Goal: Task Accomplishment & Management: Manage account settings

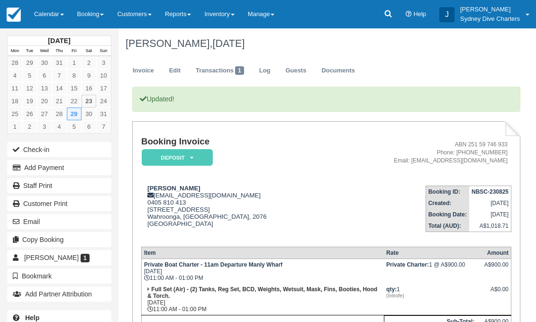
click at [226, 14] on link "Inventory" at bounding box center [219, 14] width 43 height 28
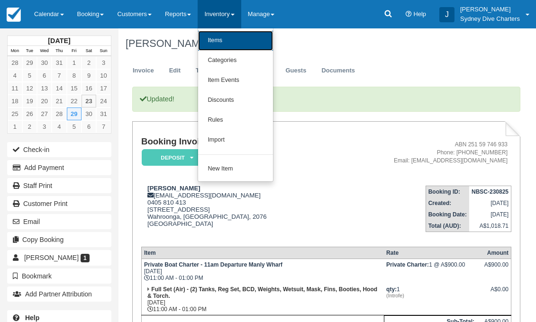
click at [224, 39] on link "Items" at bounding box center [235, 41] width 75 height 20
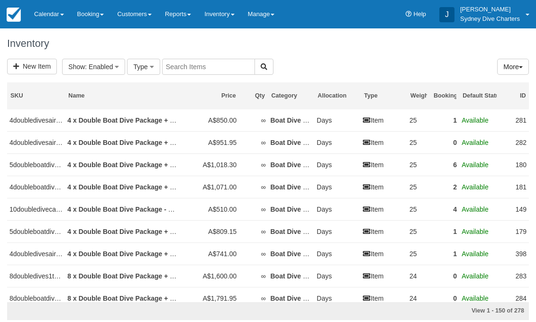
select select
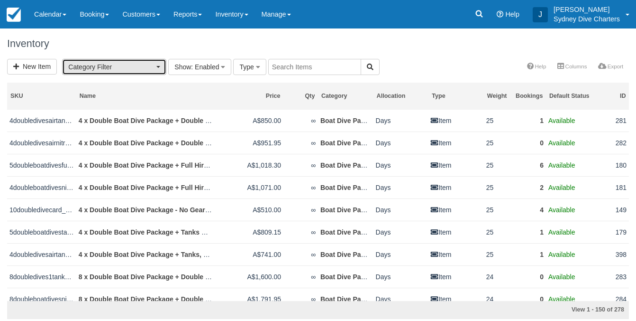
click at [154, 66] on span "Category Filter" at bounding box center [111, 66] width 86 height 9
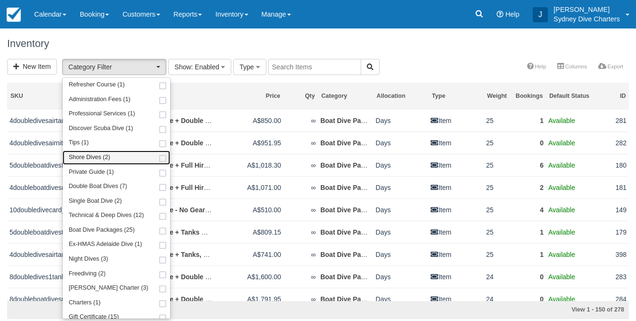
click at [150, 156] on link "Shore Dives (2)" at bounding box center [117, 157] width 108 height 15
select select "65"
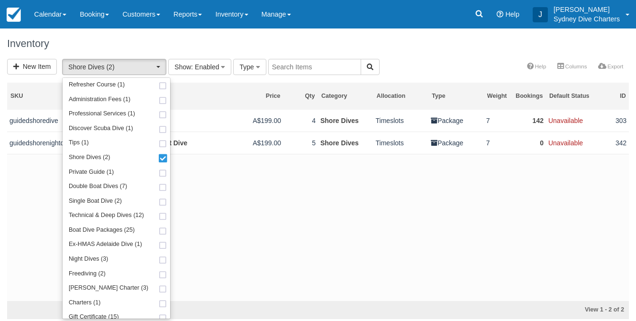
click at [463, 41] on h1 "Inventory" at bounding box center [318, 43] width 622 height 11
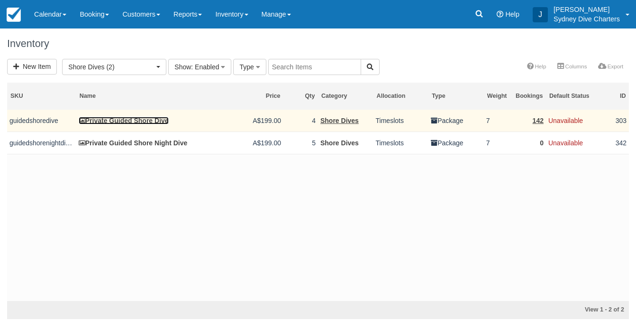
click at [150, 121] on link "Private Guided Shore Dive" at bounding box center [124, 121] width 90 height 8
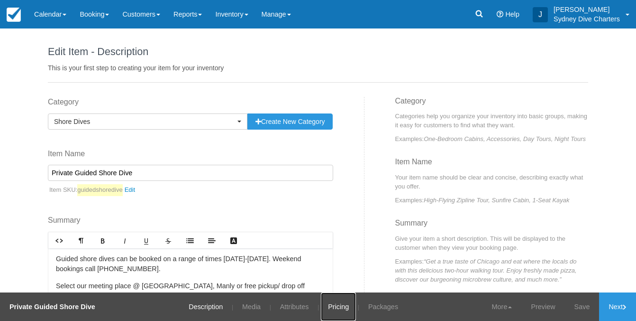
click at [344, 305] on link "Pricing" at bounding box center [338, 306] width 35 height 28
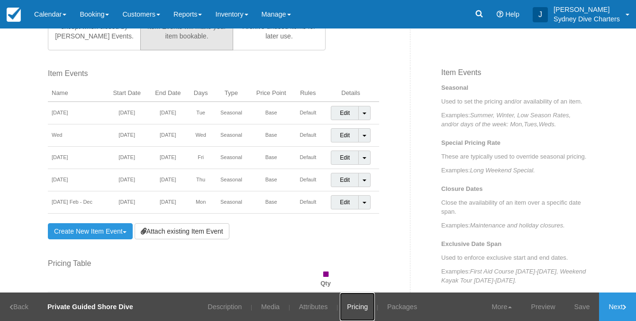
scroll to position [312, 0]
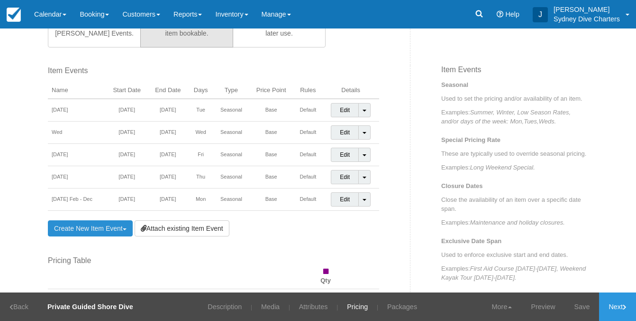
click at [119, 232] on link "Create New Item Event Toggle Dropdown" at bounding box center [90, 228] width 85 height 16
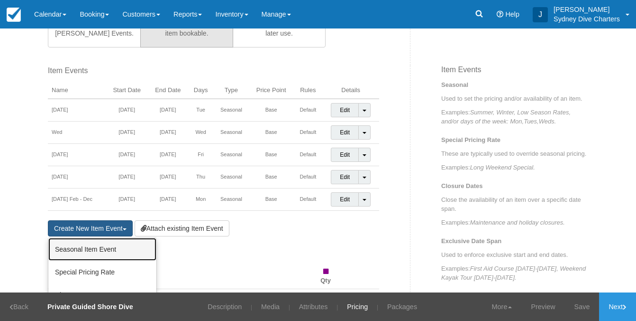
click at [111, 254] on link "Seasonal Item Event" at bounding box center [102, 249] width 108 height 23
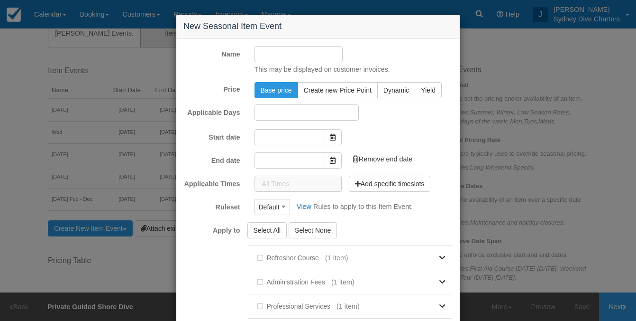
type input "[DATE]"
click at [273, 58] on input "Name" at bounding box center [299, 54] width 89 height 16
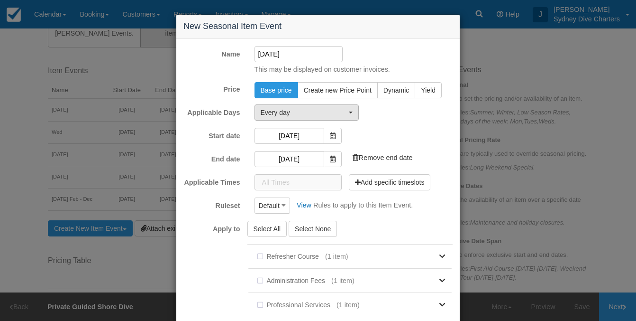
type input "Jan 1st 2026"
click at [333, 106] on button "Every day" at bounding box center [307, 112] width 104 height 16
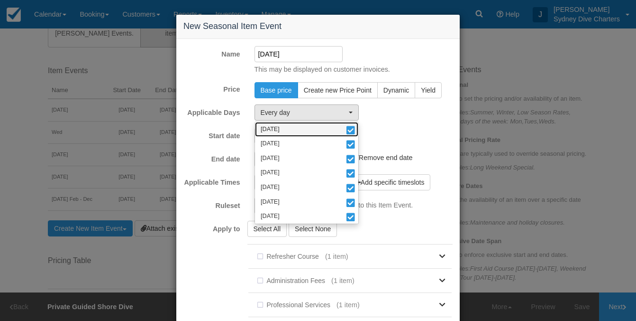
click at [350, 128] on span at bounding box center [351, 131] width 10 height 7
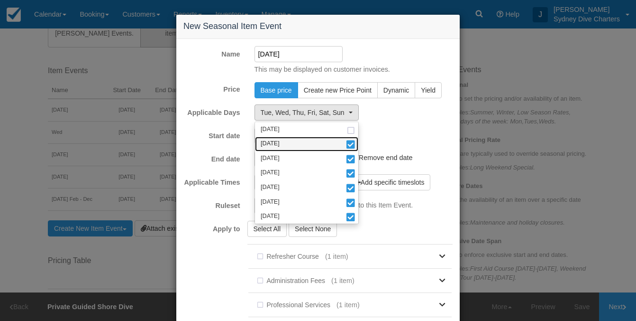
click at [356, 145] on span at bounding box center [351, 145] width 10 height 7
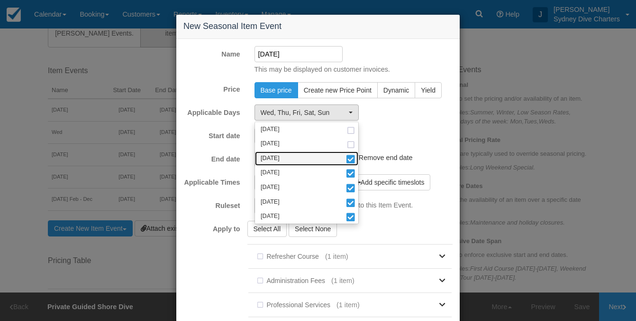
click at [353, 163] on span at bounding box center [351, 159] width 10 height 7
select select "thu"
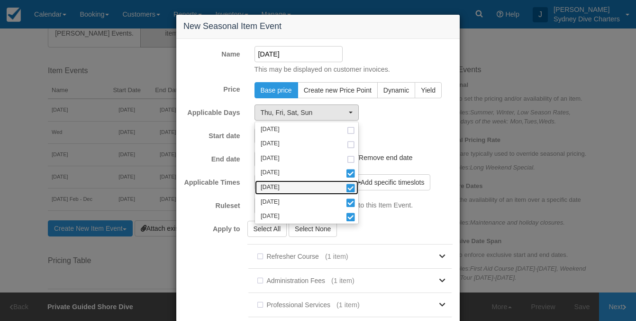
click at [351, 189] on span at bounding box center [351, 188] width 10 height 7
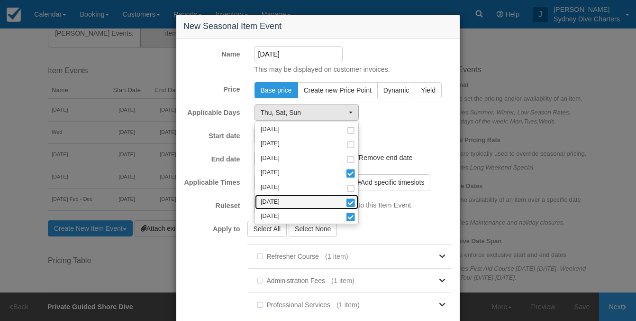
click at [351, 204] on span at bounding box center [351, 203] width 10 height 7
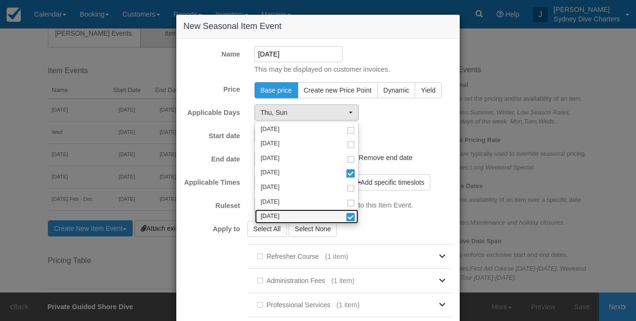
click at [352, 218] on span at bounding box center [351, 217] width 10 height 7
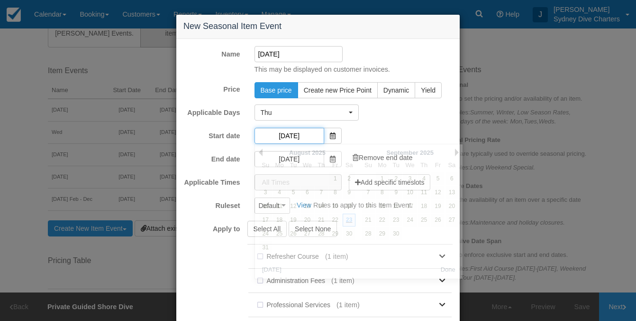
click at [309, 137] on input "[DATE]" at bounding box center [290, 136] width 70 height 16
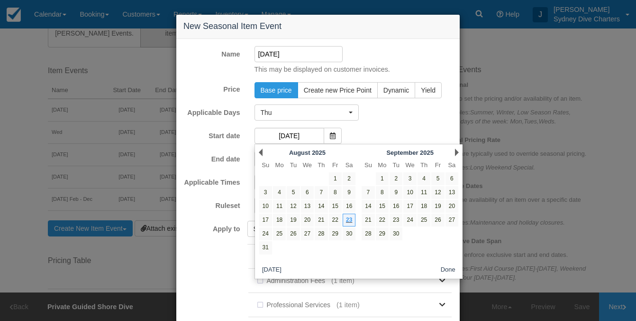
click at [454, 153] on div "Next September 2025" at bounding box center [410, 152] width 103 height 13
click at [455, 152] on link "Next" at bounding box center [457, 152] width 4 height 8
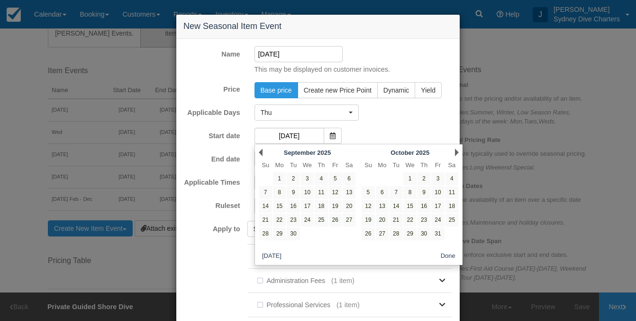
click at [455, 152] on link "Next" at bounding box center [457, 152] width 4 height 8
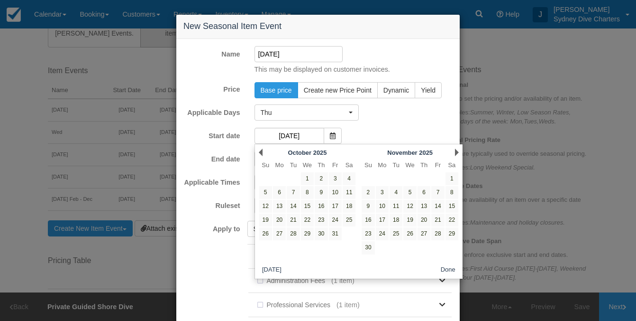
click at [455, 152] on link "Next" at bounding box center [457, 152] width 4 height 8
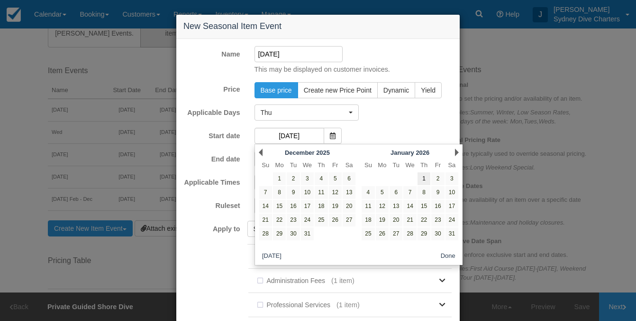
click at [426, 178] on link "1" at bounding box center [424, 178] width 13 height 13
type input "[DATE]"
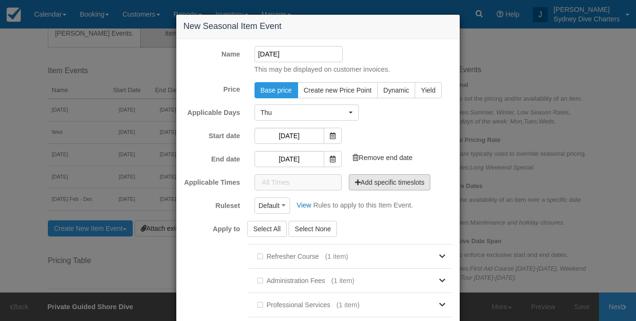
click at [372, 182] on button "Add specific timeslots" at bounding box center [390, 182] width 82 height 16
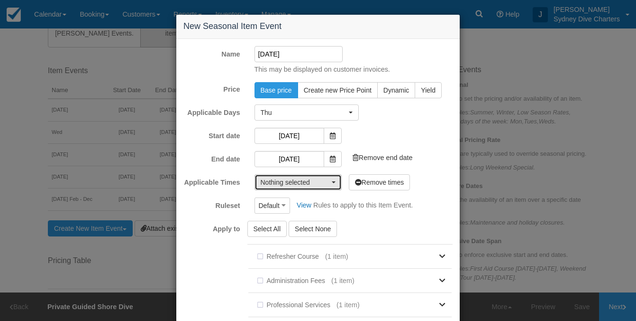
click at [337, 180] on button "Nothing selected" at bounding box center [298, 182] width 87 height 16
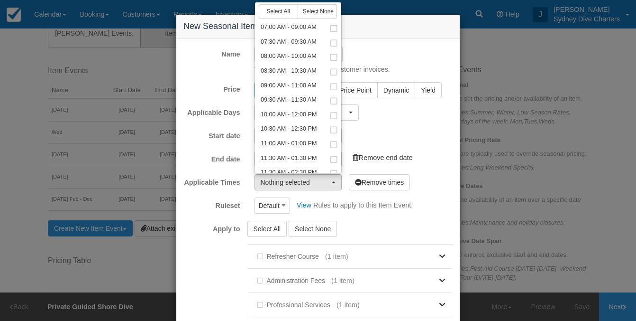
click at [426, 136] on div "Start date 01/01/2026 Add end date" at bounding box center [318, 136] width 284 height 16
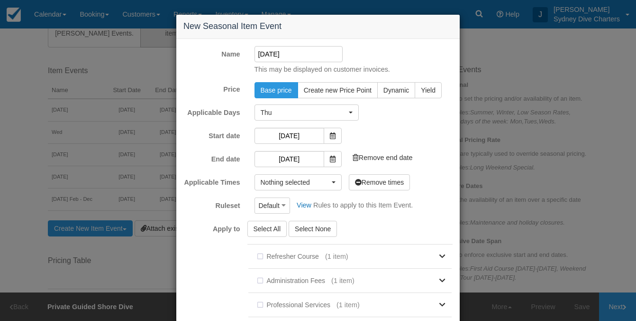
scroll to position [228, 0]
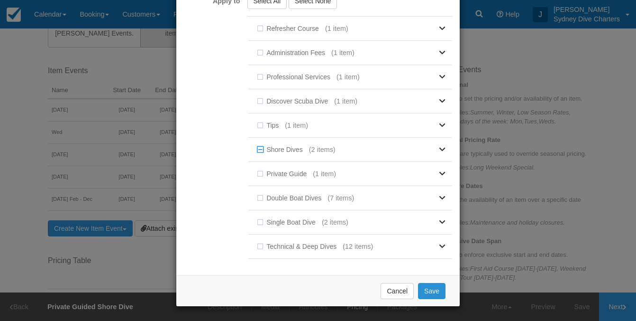
click at [440, 291] on button "Save" at bounding box center [431, 291] width 27 height 16
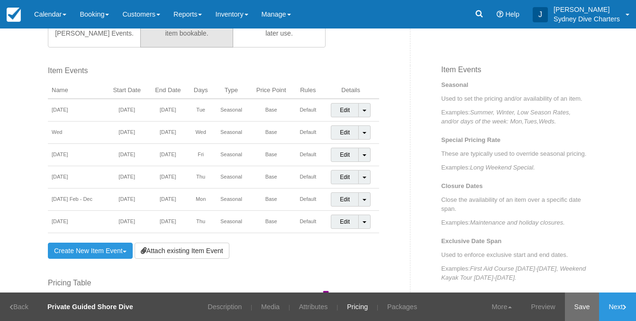
click at [581, 302] on link "Save" at bounding box center [582, 306] width 35 height 28
click at [308, 304] on link "Attributes" at bounding box center [307, 306] width 43 height 28
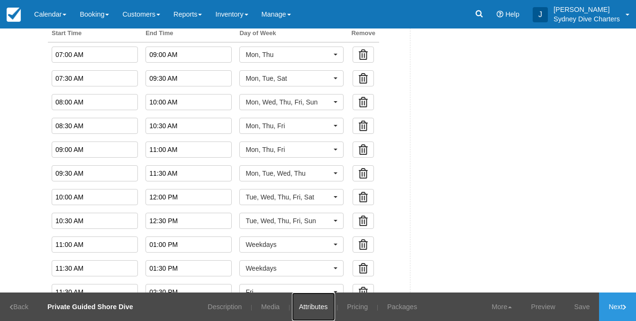
scroll to position [389, 0]
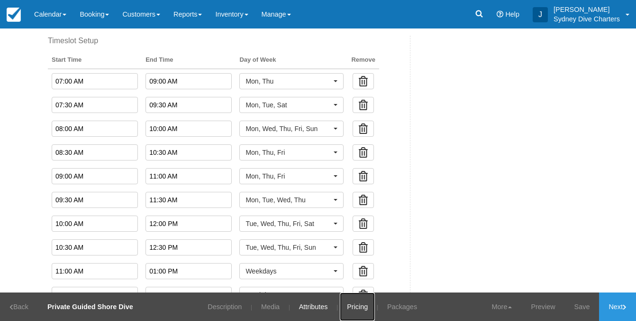
click at [364, 302] on link "Pricing" at bounding box center [357, 306] width 35 height 28
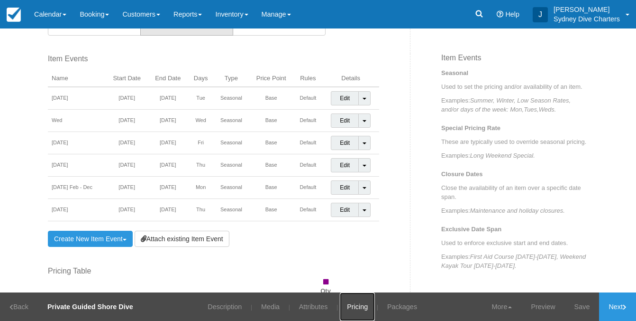
scroll to position [394, 0]
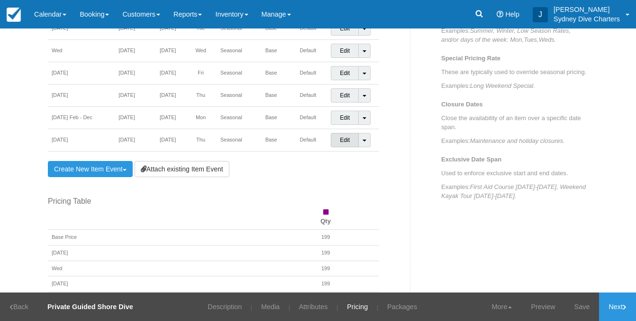
click at [348, 138] on link "Edit" at bounding box center [345, 140] width 28 height 14
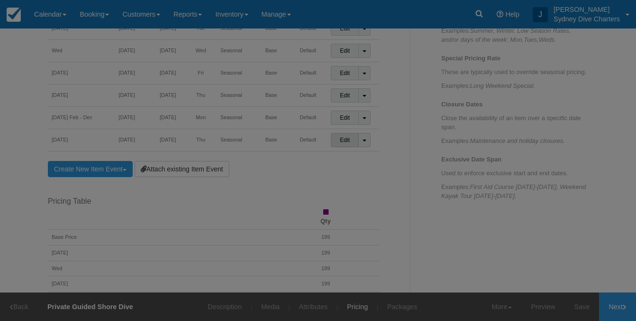
scroll to position [0, 0]
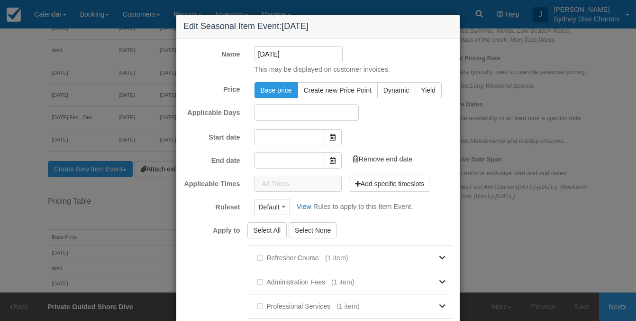
type input "[DATE]"
click at [374, 187] on button "Add specific timeslots" at bounding box center [390, 182] width 82 height 16
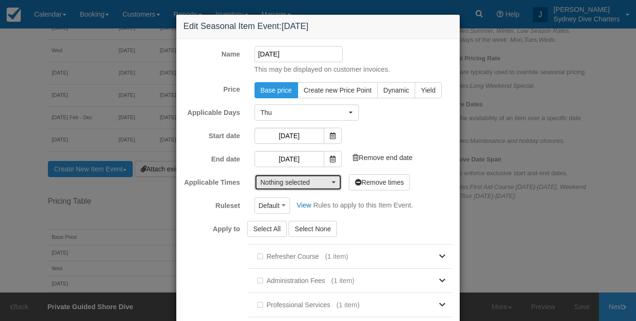
click at [334, 178] on button "Nothing selected" at bounding box center [298, 182] width 87 height 16
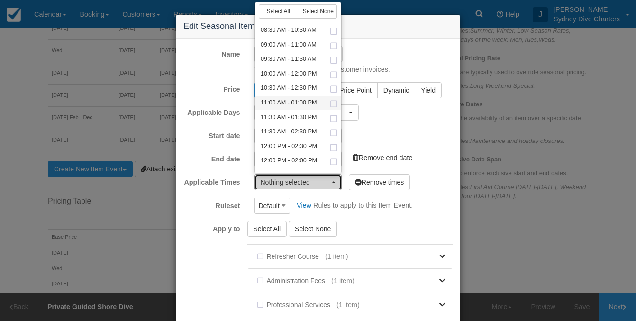
scroll to position [42, 0]
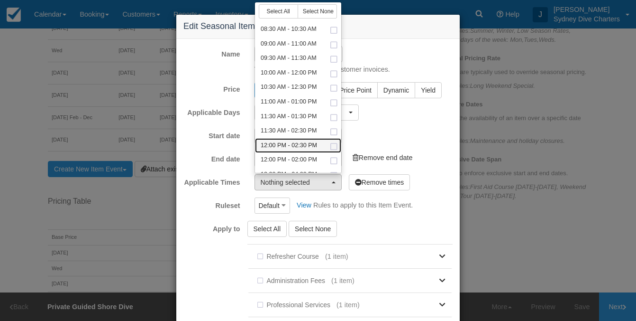
click at [332, 144] on span at bounding box center [334, 147] width 10 height 6
select select "720-150"
click at [398, 137] on div "Start date 01/01/2026 Add end date" at bounding box center [318, 136] width 284 height 16
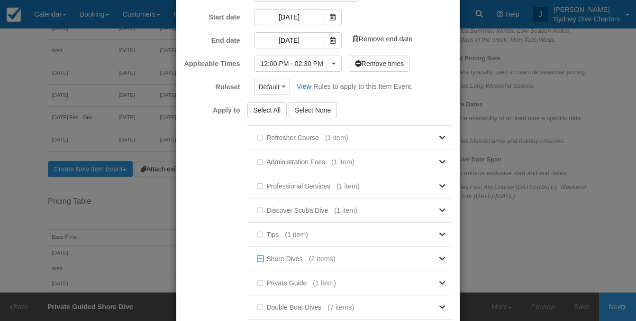
scroll to position [228, 0]
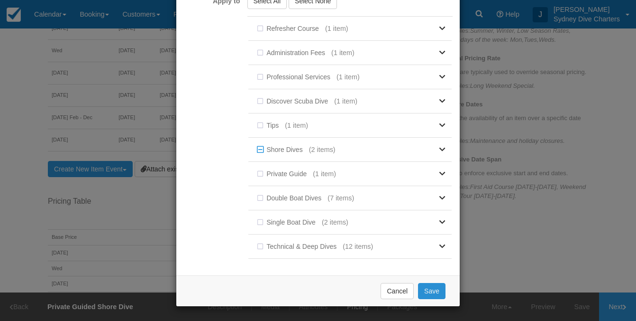
click at [429, 292] on button "Save" at bounding box center [431, 291] width 27 height 16
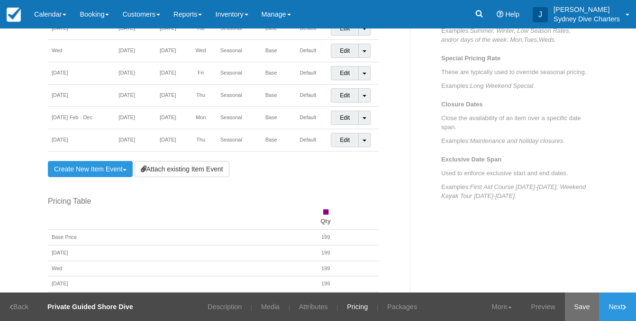
click at [576, 305] on link "Save" at bounding box center [582, 306] width 35 height 28
click at [313, 302] on link "Attributes" at bounding box center [307, 306] width 43 height 28
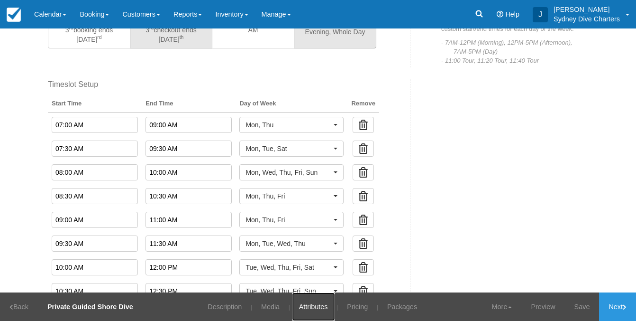
scroll to position [363, 0]
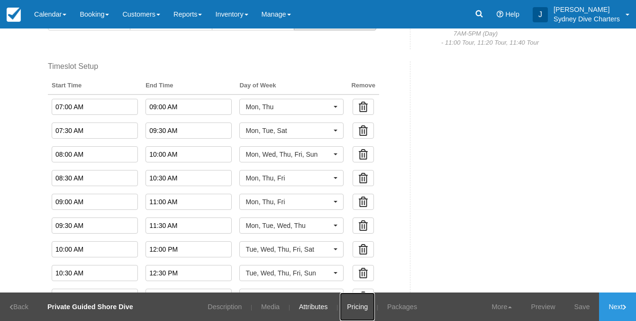
click at [354, 304] on link "Pricing" at bounding box center [357, 306] width 35 height 28
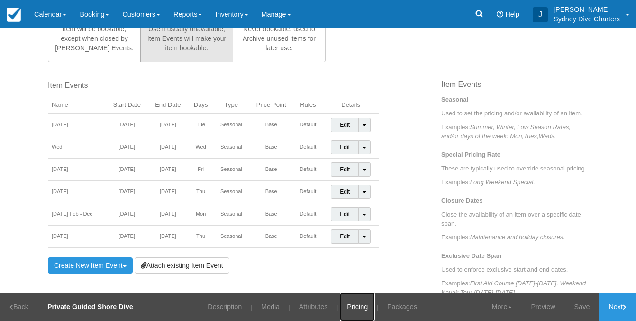
scroll to position [298, 0]
click at [352, 189] on link "Edit" at bounding box center [345, 190] width 28 height 14
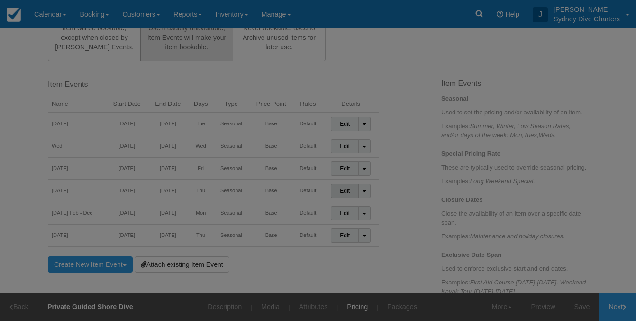
scroll to position [0, 0]
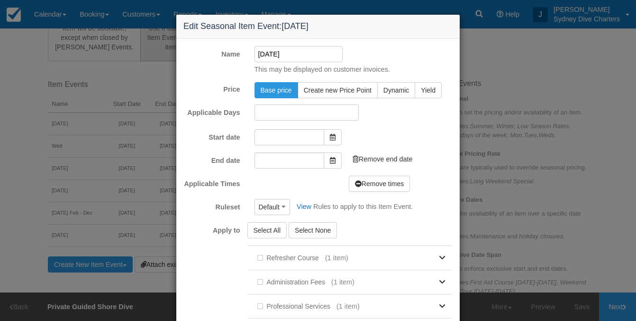
type input "25/04/2024"
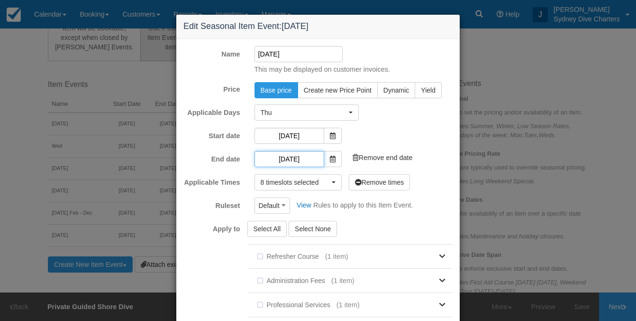
click at [295, 160] on input "07/05/2026" at bounding box center [290, 159] width 70 height 16
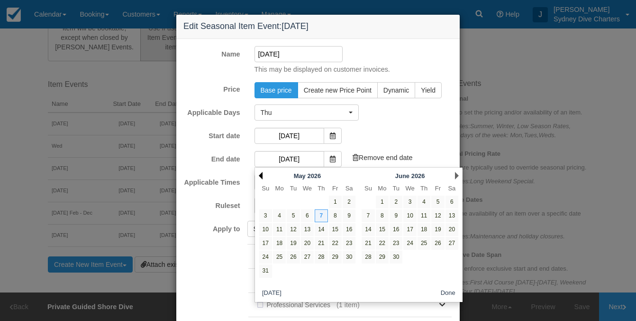
click at [261, 174] on link "Prev" at bounding box center [261, 176] width 4 height 8
click at [262, 174] on link "Prev" at bounding box center [261, 176] width 4 height 8
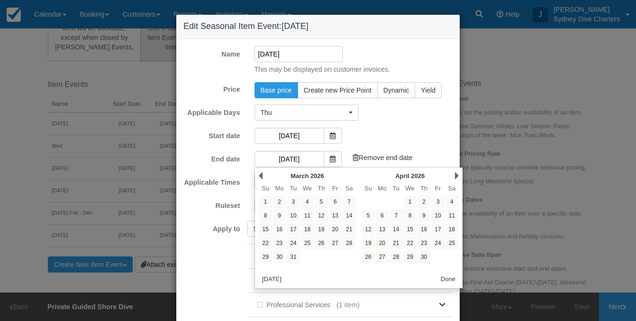
click at [262, 174] on link "Prev" at bounding box center [261, 176] width 4 height 8
click at [323, 240] on link "25" at bounding box center [321, 243] width 13 height 13
type input "25/12/2025"
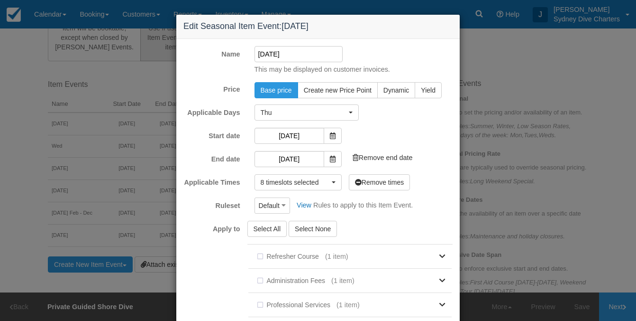
scroll to position [228, 0]
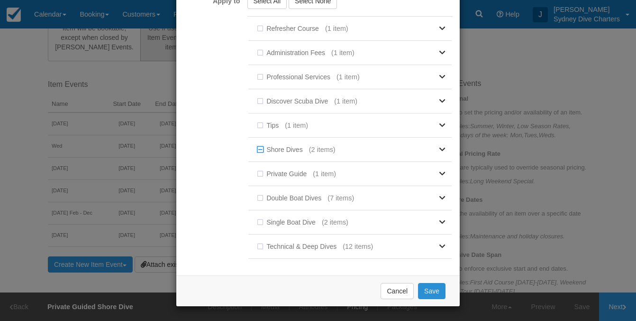
click at [433, 291] on button "Save" at bounding box center [431, 291] width 27 height 16
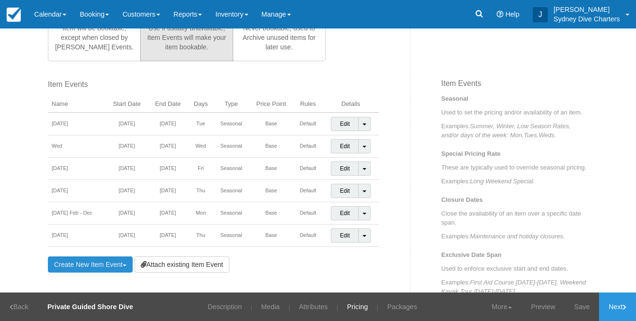
click at [104, 261] on link "Create New Item Event Toggle Dropdown" at bounding box center [90, 264] width 85 height 16
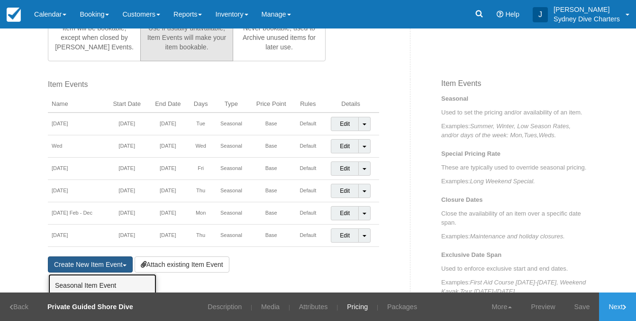
click at [103, 280] on link "Seasonal Item Event" at bounding box center [102, 285] width 108 height 23
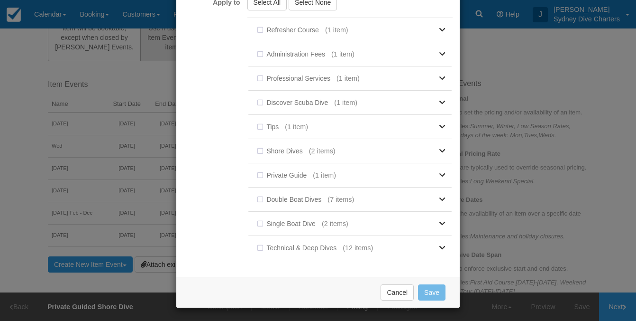
scroll to position [0, 0]
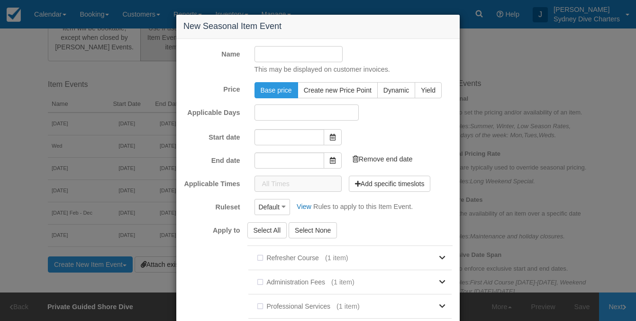
type input "[DATE]"
type input "23/09/2025"
click at [277, 54] on input "Name" at bounding box center [299, 54] width 89 height 16
type input "Thursday 8/1-"
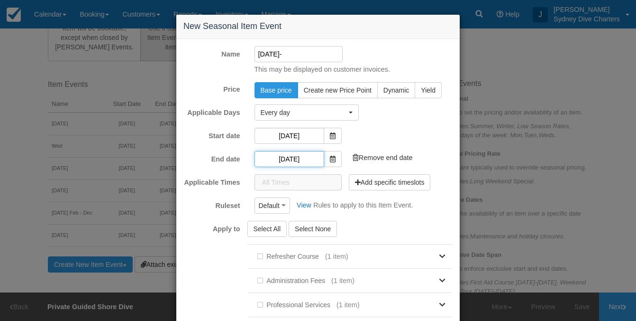
click at [298, 161] on input "23/09/2025" at bounding box center [290, 159] width 70 height 16
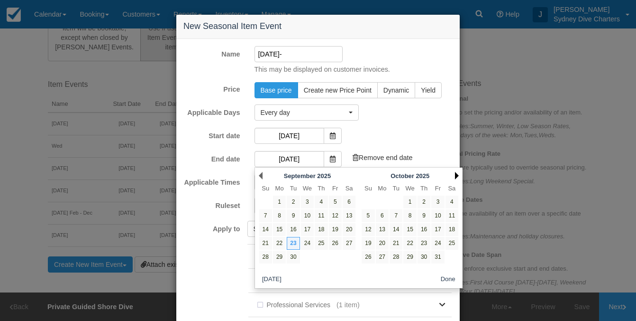
click at [456, 174] on link "Next" at bounding box center [457, 176] width 4 height 8
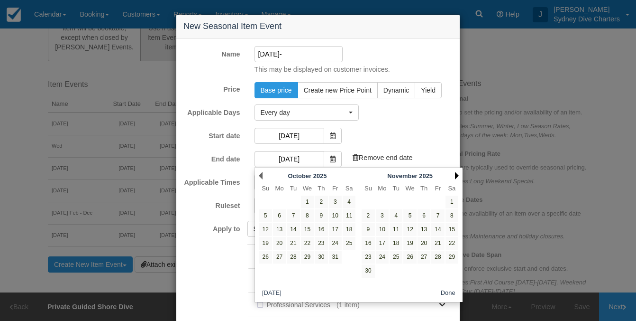
click at [456, 175] on link "Next" at bounding box center [457, 176] width 4 height 8
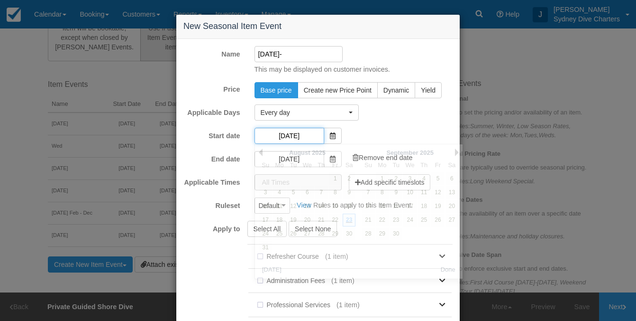
click at [305, 135] on input "[DATE]" at bounding box center [290, 136] width 70 height 16
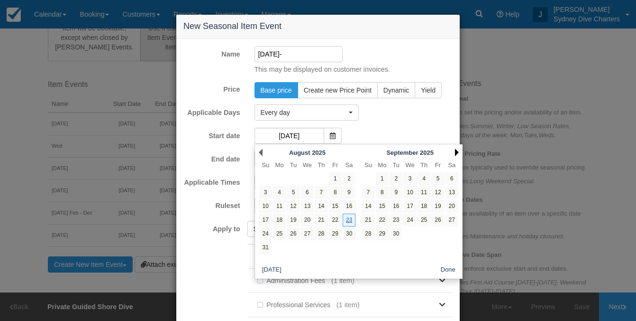
click at [458, 151] on link "Next" at bounding box center [457, 152] width 4 height 8
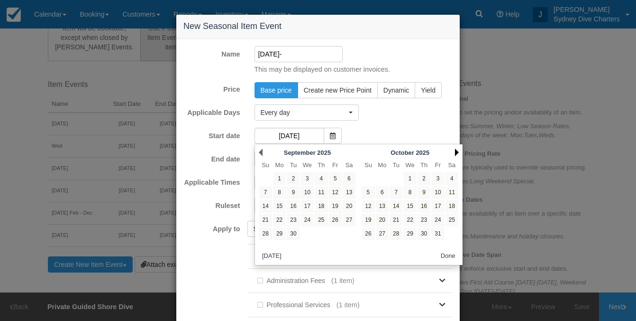
click at [458, 151] on link "Next" at bounding box center [457, 152] width 4 height 8
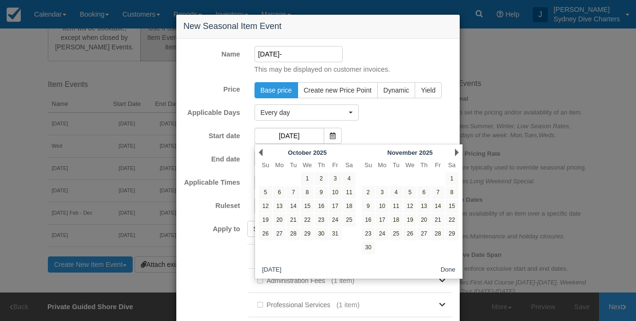
click at [458, 151] on link "Next" at bounding box center [457, 152] width 4 height 8
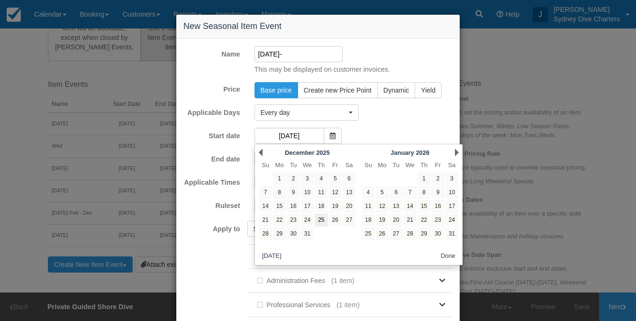
click at [320, 220] on link "25" at bounding box center [321, 219] width 13 height 13
type input "25/12/2025"
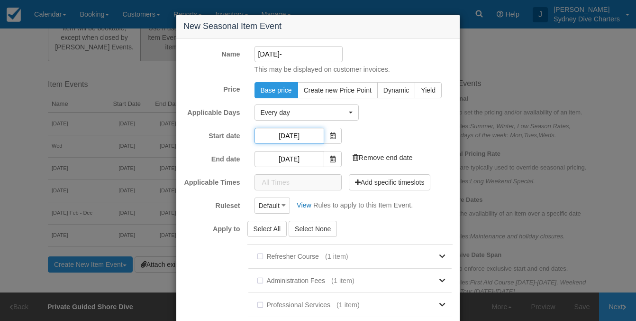
click at [295, 133] on input "25/12/2025" at bounding box center [290, 136] width 70 height 16
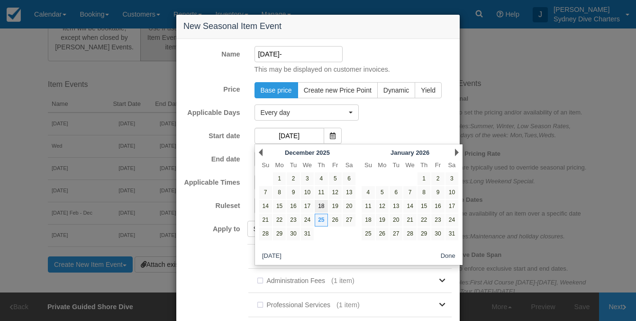
click at [325, 203] on link "18" at bounding box center [321, 206] width 13 height 13
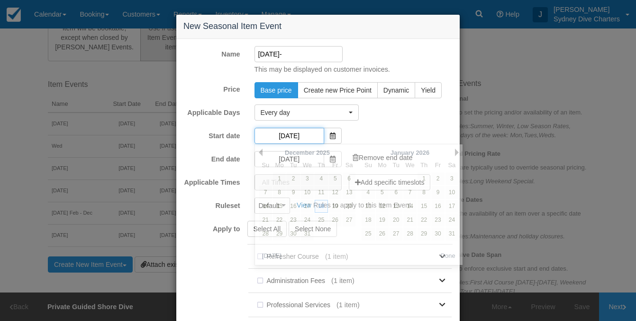
click at [302, 133] on input "18/12/2025" at bounding box center [290, 136] width 70 height 16
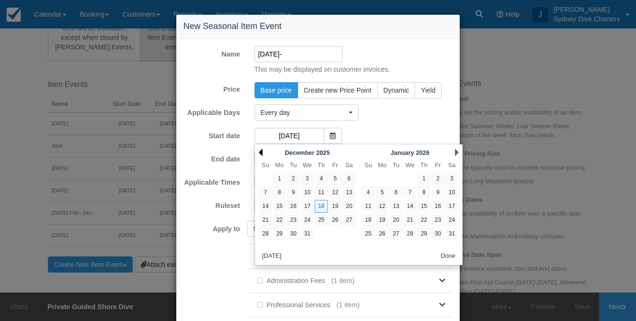
click at [261, 152] on link "Prev" at bounding box center [261, 152] width 4 height 8
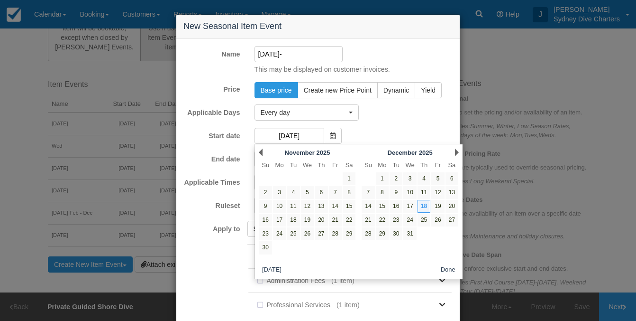
click at [261, 152] on link "Prev" at bounding box center [261, 152] width 4 height 8
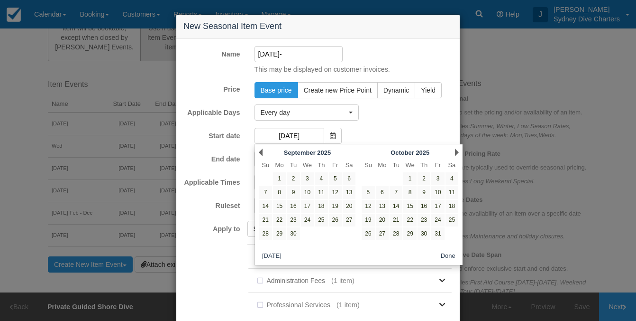
click at [261, 152] on link "Prev" at bounding box center [261, 152] width 4 height 8
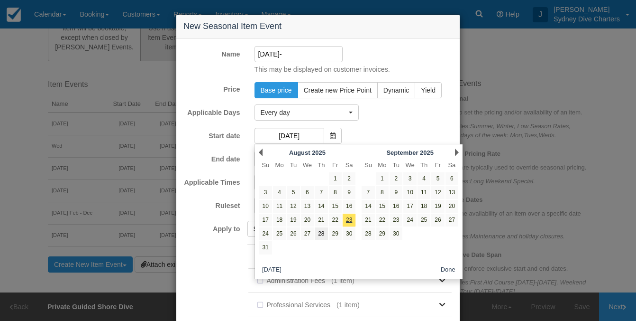
click at [322, 231] on link "28" at bounding box center [321, 233] width 13 height 13
type input "28/08/2025"
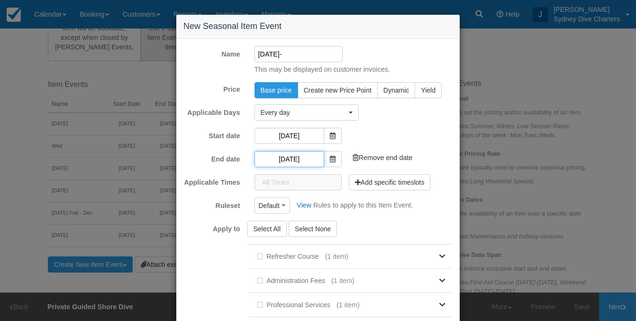
click at [309, 155] on input "25/12/2025" at bounding box center [290, 159] width 70 height 16
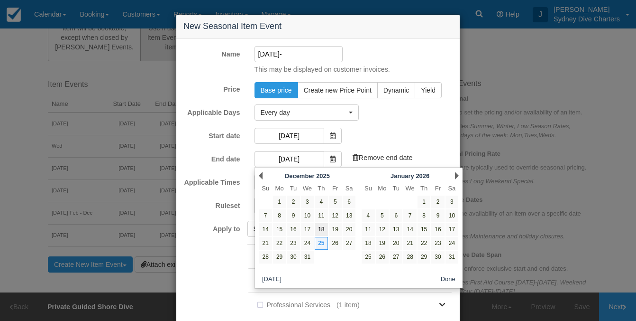
click at [321, 230] on link "18" at bounding box center [321, 229] width 13 height 13
type input "18/12/2025"
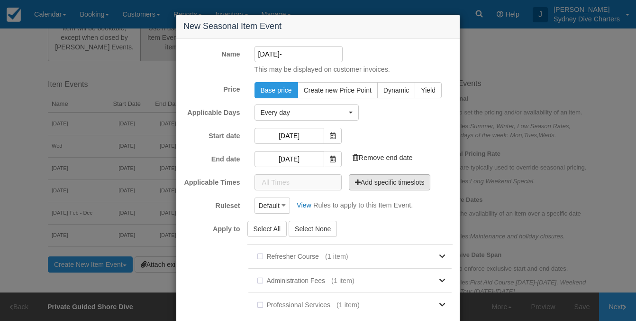
click at [367, 178] on button "Add specific timeslots" at bounding box center [390, 182] width 82 height 16
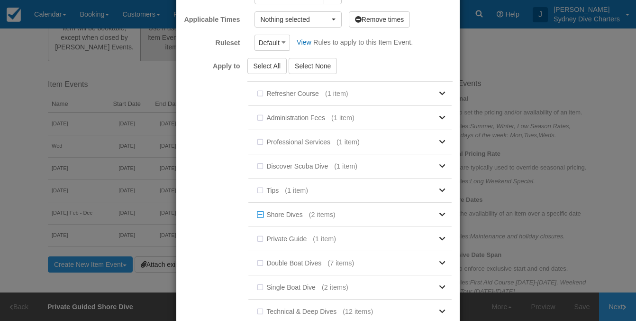
scroll to position [228, 0]
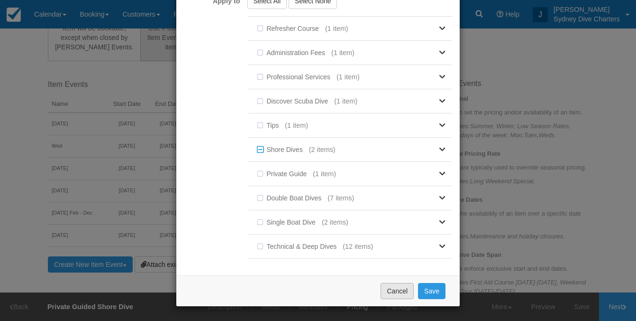
click at [400, 294] on button "Cancel" at bounding box center [397, 291] width 33 height 16
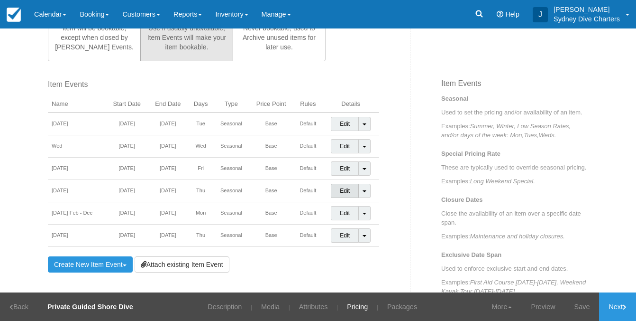
click at [345, 192] on link "Edit" at bounding box center [345, 190] width 28 height 14
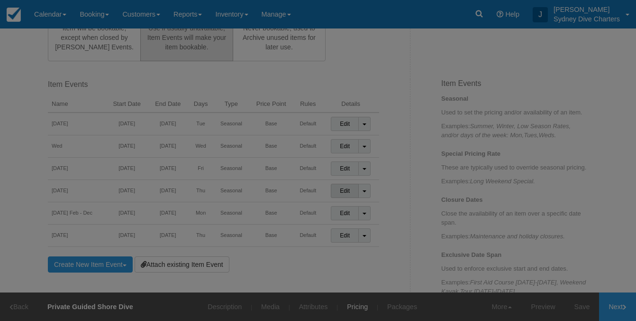
scroll to position [0, 0]
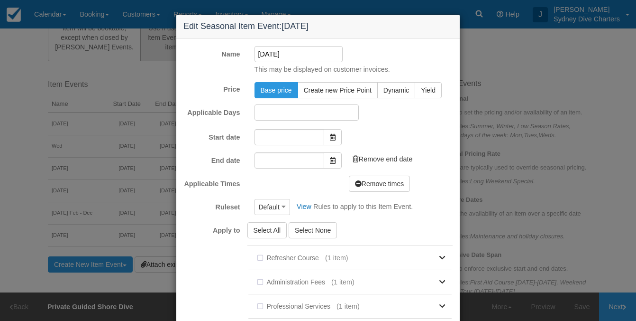
type input "25/04/2024"
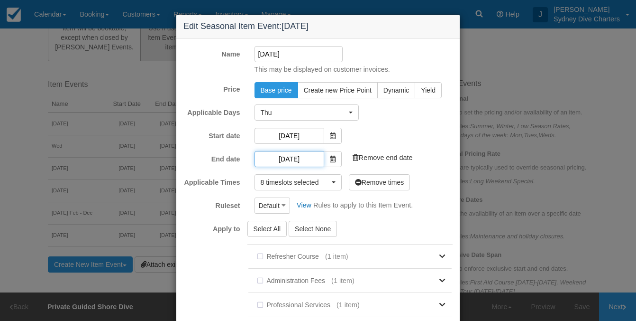
click at [301, 162] on input "25/12/2025" at bounding box center [290, 159] width 70 height 16
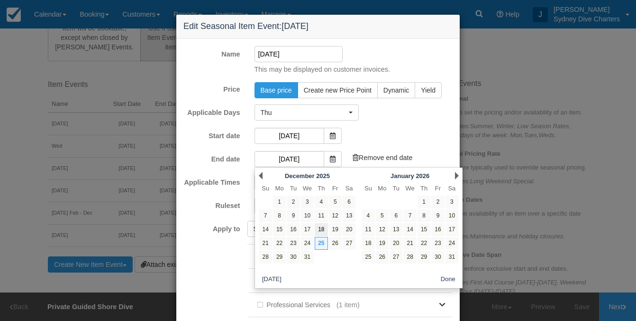
click at [322, 224] on link "18" at bounding box center [321, 229] width 13 height 13
type input "18/12/2025"
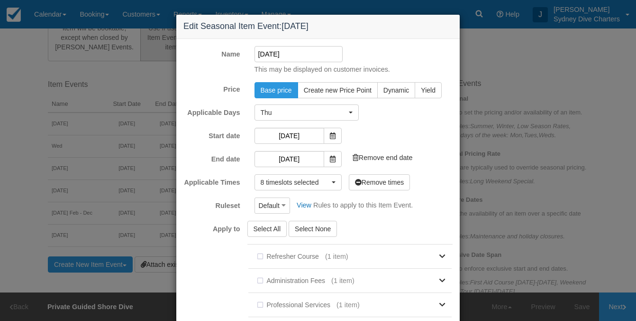
scroll to position [228, 0]
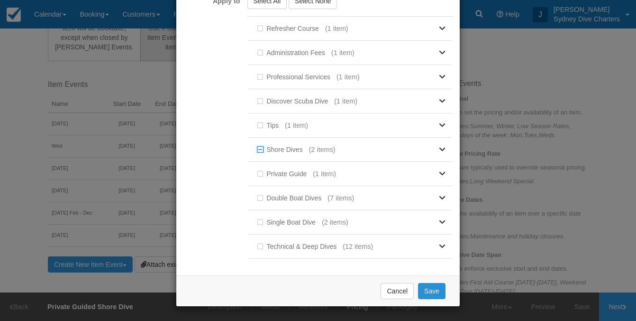
click at [431, 290] on button "Save" at bounding box center [431, 291] width 27 height 16
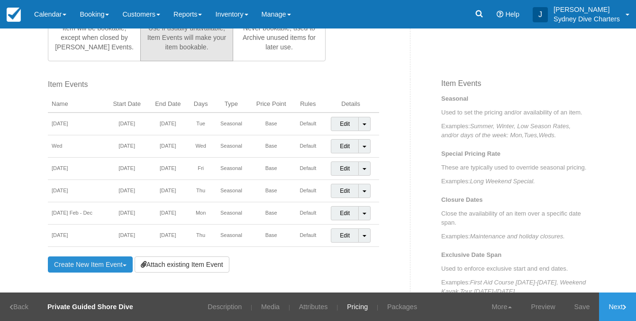
click at [116, 261] on link "Create New Item Event Toggle Dropdown" at bounding box center [90, 264] width 85 height 16
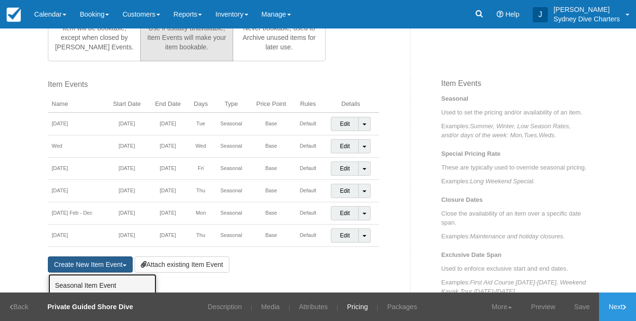
click at [127, 277] on link "Seasonal Item Event" at bounding box center [102, 285] width 108 height 23
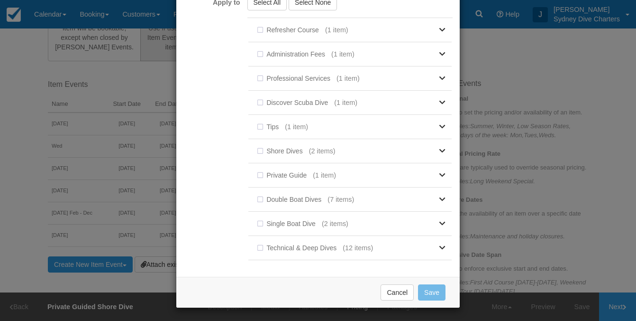
scroll to position [0, 0]
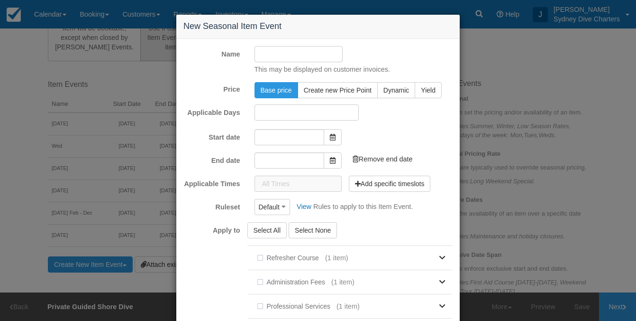
type input "[DATE]"
type input "23/09/2025"
click at [276, 59] on input "Name" at bounding box center [299, 54] width 89 height 16
type input "Thur"
click at [298, 156] on input "23/09/2025" at bounding box center [290, 159] width 70 height 16
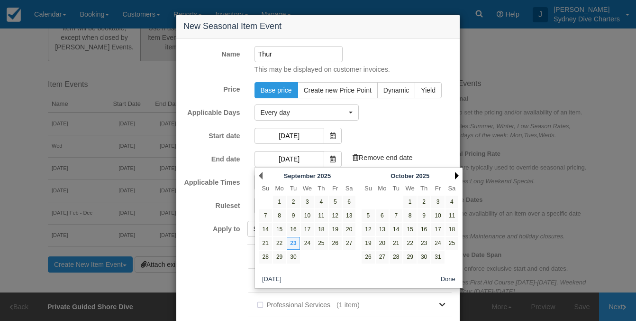
click at [455, 173] on link "Next" at bounding box center [457, 176] width 4 height 8
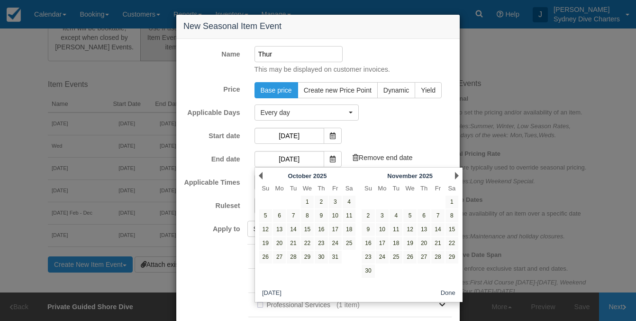
click at [455, 173] on link "Next" at bounding box center [457, 176] width 4 height 8
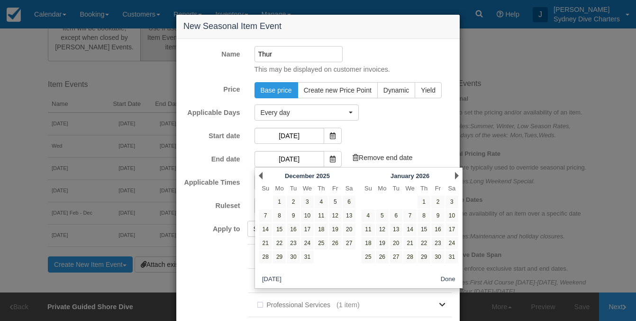
click at [455, 173] on link "Next" at bounding box center [457, 176] width 4 height 8
click at [422, 214] on link "9" at bounding box center [424, 215] width 13 height 13
type input "09/04/2026"
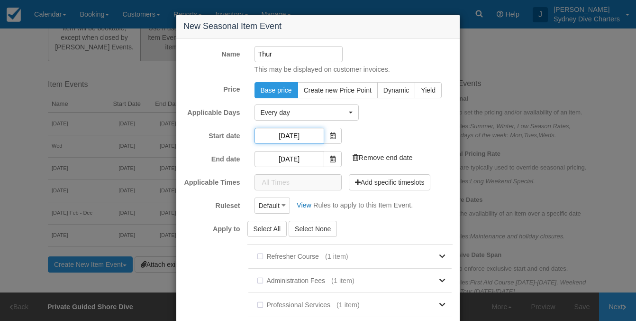
click at [303, 132] on input "[DATE]" at bounding box center [290, 136] width 70 height 16
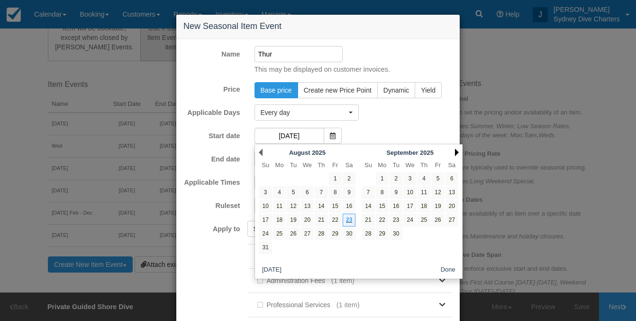
click at [456, 149] on link "Next" at bounding box center [457, 152] width 4 height 8
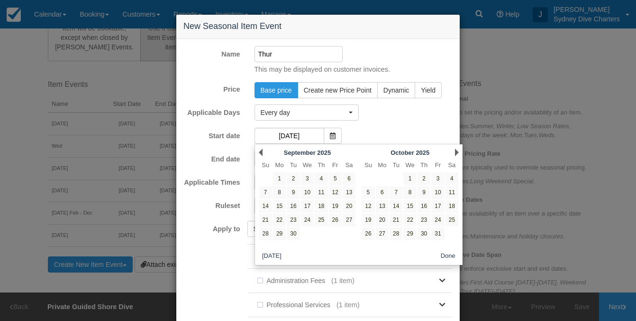
click at [456, 149] on link "Next" at bounding box center [457, 152] width 4 height 8
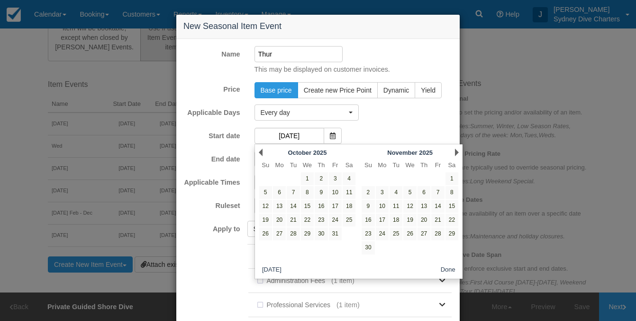
click at [456, 149] on link "Next" at bounding box center [457, 152] width 4 height 8
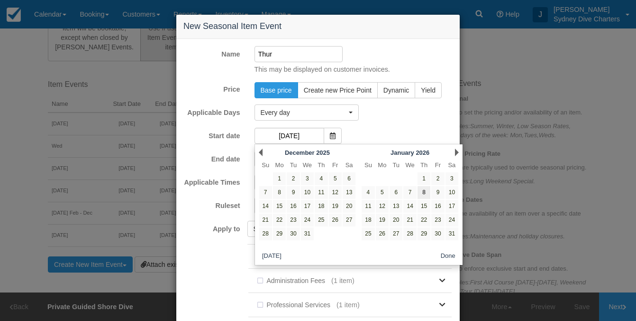
click at [427, 191] on link "8" at bounding box center [424, 192] width 13 height 13
type input "08/01/2026"
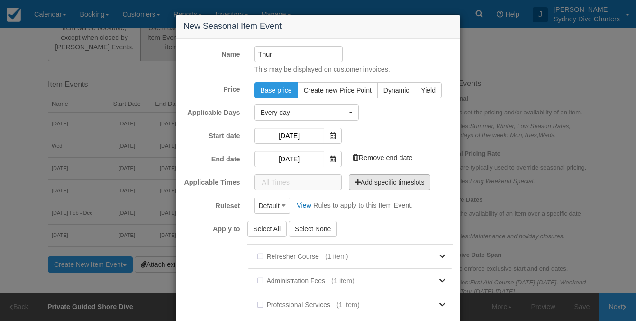
click at [366, 177] on button "Add specific timeslots" at bounding box center [390, 182] width 82 height 16
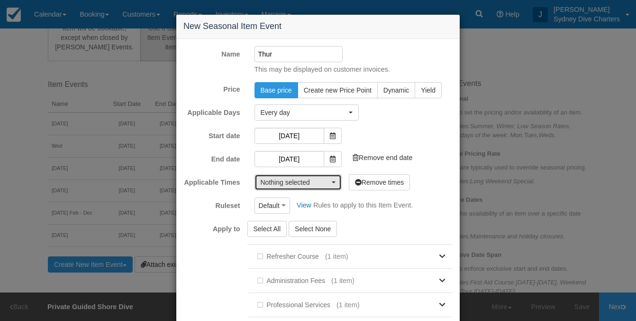
click at [336, 181] on button "Nothing selected" at bounding box center [298, 182] width 87 height 16
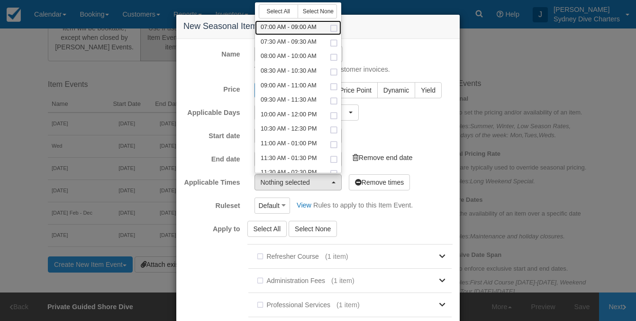
click at [334, 27] on span at bounding box center [334, 29] width 10 height 6
select select "420-120"
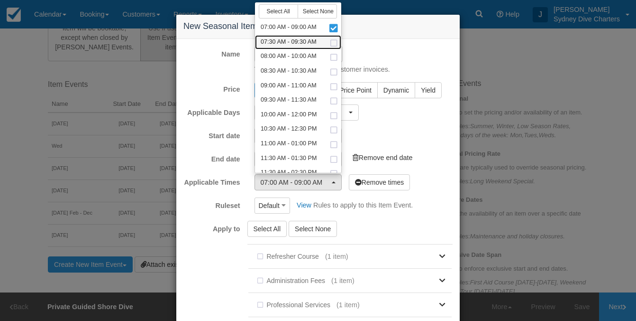
click at [334, 40] on span at bounding box center [334, 43] width 10 height 6
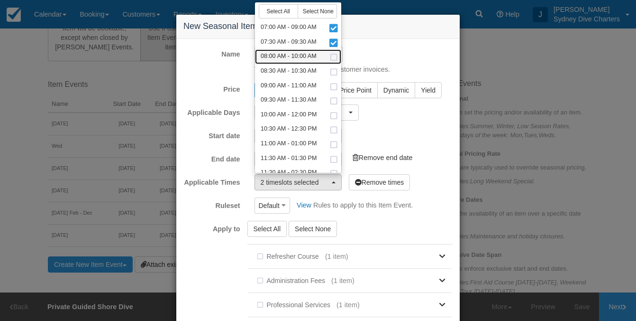
click at [335, 58] on span at bounding box center [334, 58] width 10 height 6
click at [337, 69] on span at bounding box center [334, 72] width 10 height 6
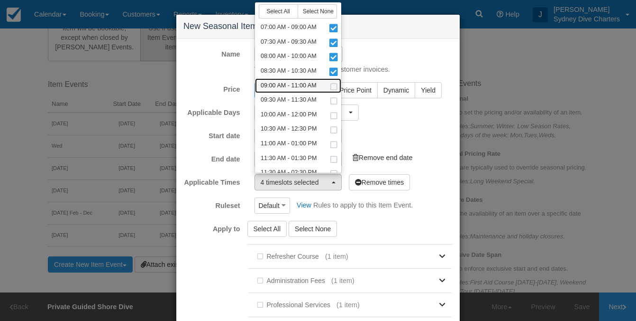
click at [337, 84] on span at bounding box center [334, 87] width 10 height 6
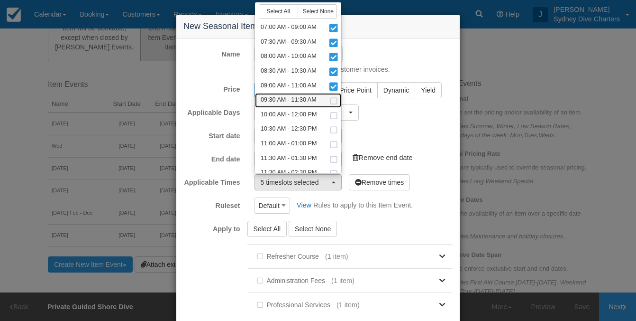
click at [338, 99] on span at bounding box center [334, 101] width 10 height 6
click at [338, 111] on link "10:00 AM - 12:00 PM" at bounding box center [298, 115] width 86 height 15
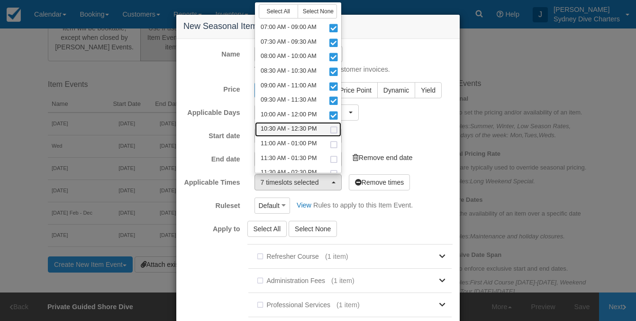
click at [335, 127] on span at bounding box center [334, 130] width 10 height 6
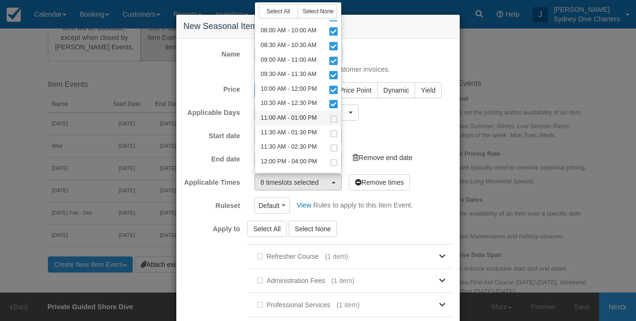
scroll to position [37, 0]
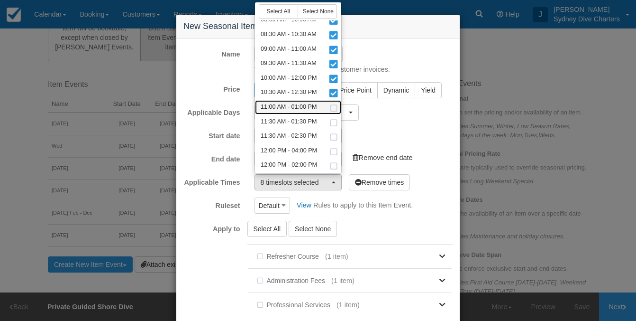
click at [334, 108] on span at bounding box center [334, 108] width 10 height 6
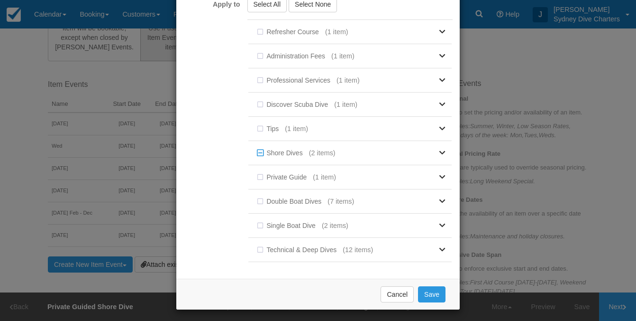
scroll to position [228, 0]
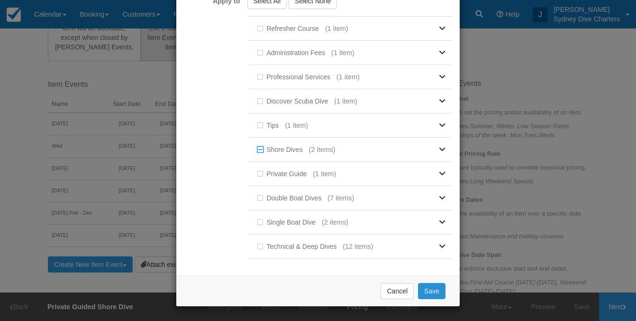
click at [426, 291] on button "Save" at bounding box center [431, 291] width 27 height 16
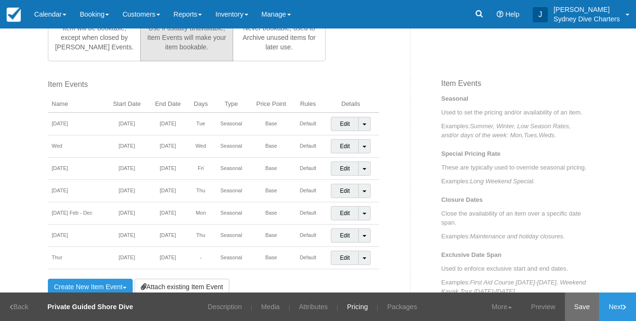
click at [581, 302] on link "Save" at bounding box center [582, 306] width 35 height 28
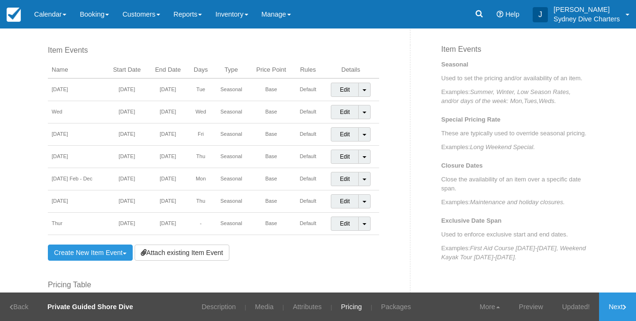
scroll to position [334, 0]
click at [110, 248] on link "Create New Item Event Toggle Dropdown" at bounding box center [90, 251] width 85 height 16
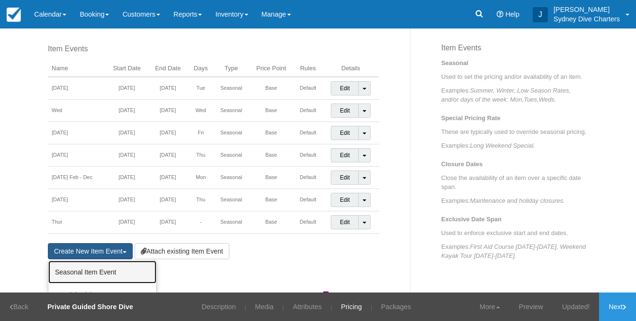
click at [111, 270] on link "Seasonal Item Event" at bounding box center [102, 271] width 108 height 23
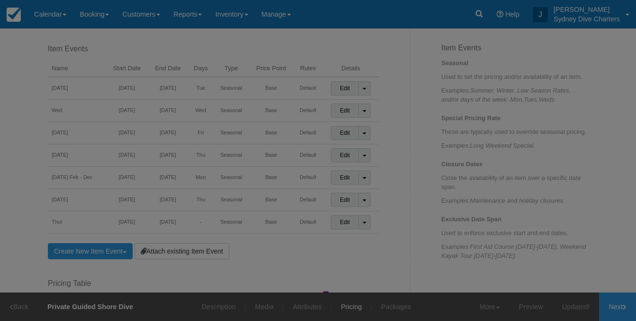
scroll to position [0, 0]
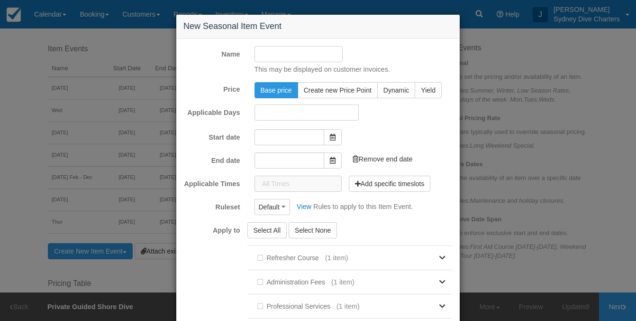
type input "[DATE]"
type input "23/09/2025"
click at [295, 132] on input "[DATE]" at bounding box center [290, 136] width 70 height 16
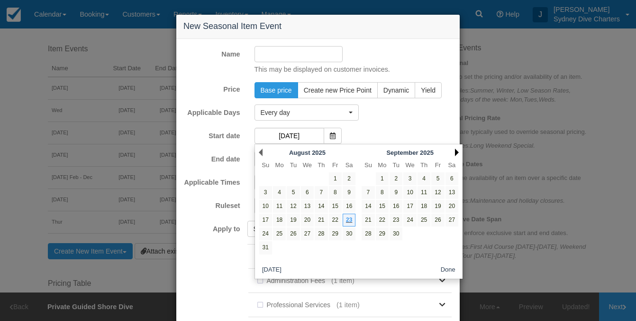
click at [457, 152] on link "Next" at bounding box center [457, 152] width 4 height 8
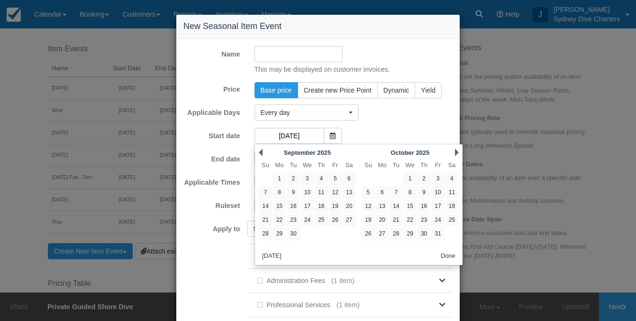
click at [457, 152] on link "Next" at bounding box center [457, 152] width 4 height 8
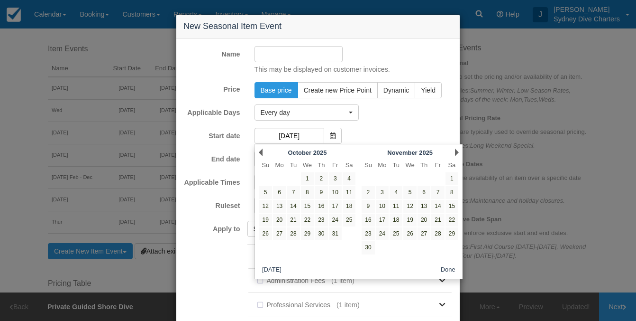
click at [457, 152] on link "Next" at bounding box center [457, 152] width 4 height 8
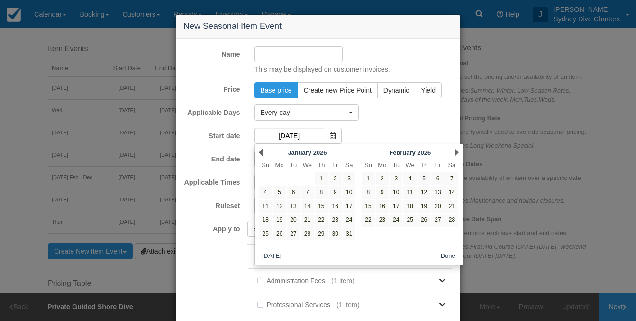
click at [457, 152] on link "Next" at bounding box center [457, 152] width 4 height 8
click at [423, 231] on link "30" at bounding box center [424, 233] width 13 height 13
type input "30/04/2026"
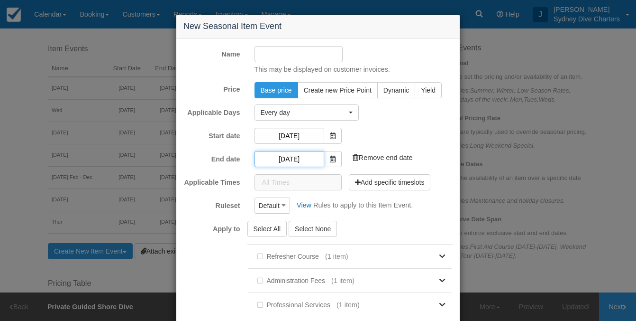
click at [304, 158] on input "30/04/2026" at bounding box center [290, 159] width 70 height 16
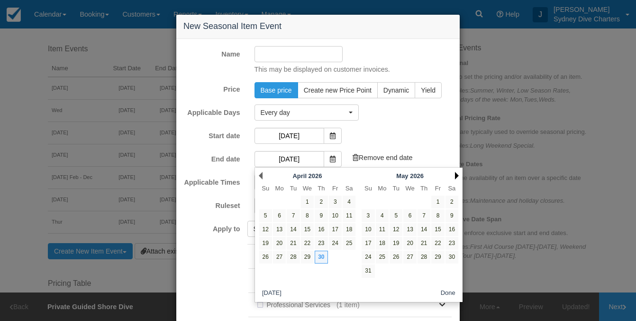
click at [456, 175] on link "Next" at bounding box center [457, 176] width 4 height 8
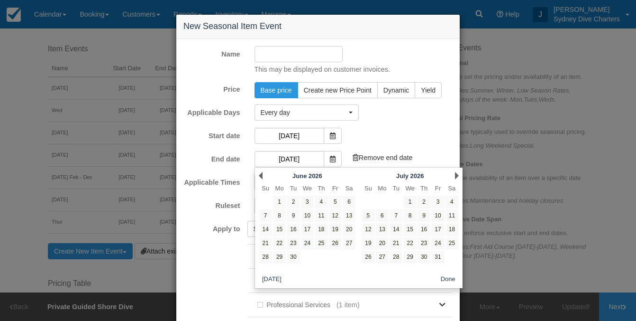
click at [456, 175] on link "Next" at bounding box center [457, 176] width 4 height 8
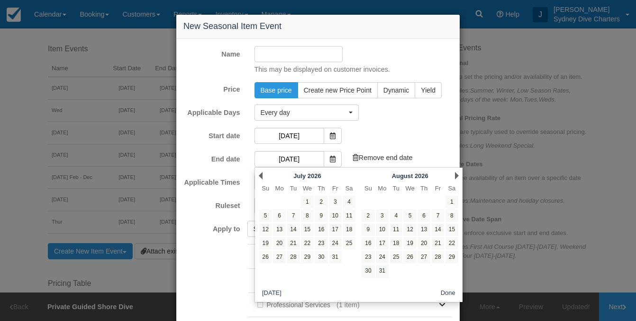
click at [456, 175] on link "Next" at bounding box center [457, 176] width 4 height 8
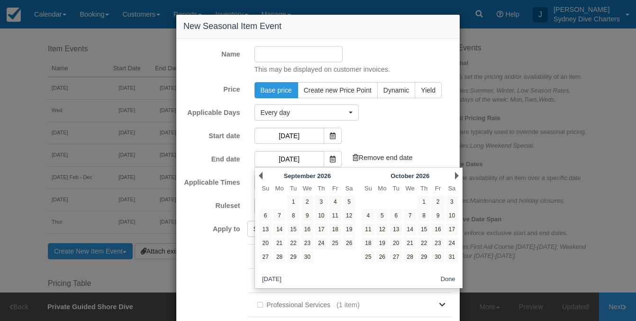
click at [456, 175] on link "Next" at bounding box center [457, 176] width 4 height 8
click at [424, 242] on link "24" at bounding box center [424, 243] width 13 height 13
type input "24/12/2026"
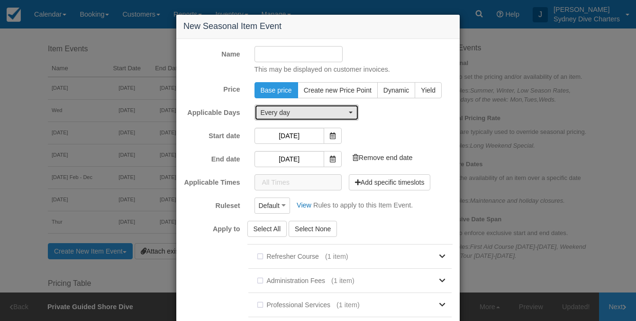
click at [348, 105] on button "Every day" at bounding box center [307, 112] width 104 height 16
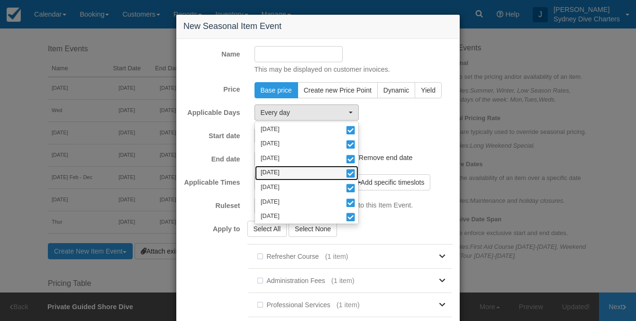
click at [354, 173] on span at bounding box center [351, 174] width 10 height 7
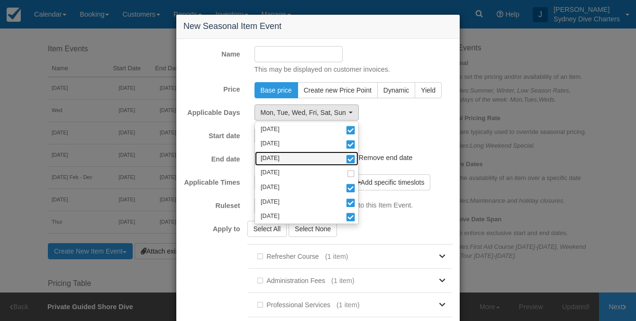
click at [350, 156] on span at bounding box center [351, 159] width 10 height 7
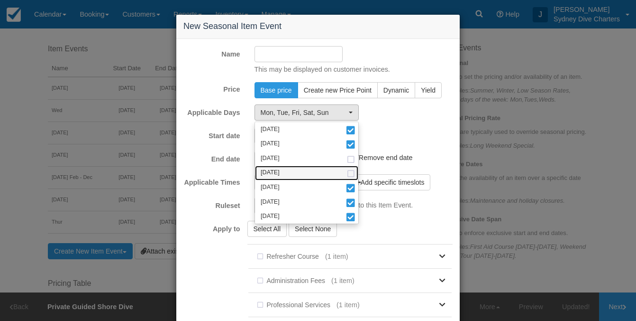
click at [350, 172] on span at bounding box center [351, 174] width 10 height 6
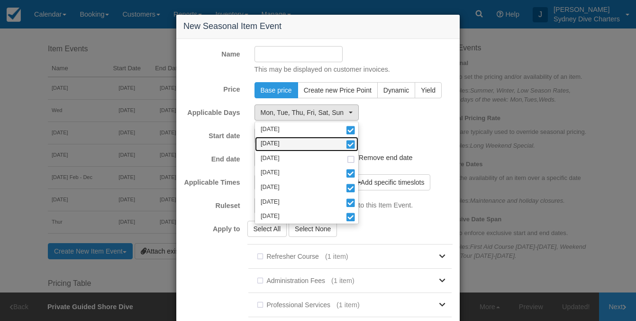
click at [349, 146] on span at bounding box center [351, 145] width 10 height 7
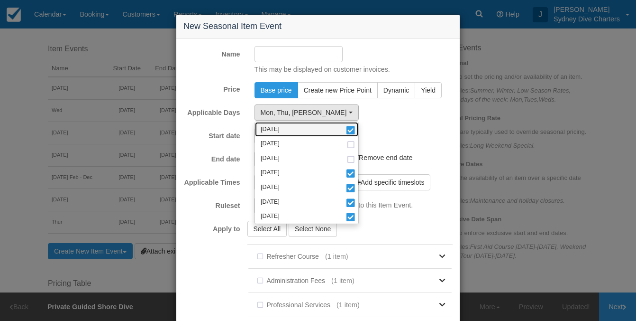
click at [347, 124] on link "[DATE]" at bounding box center [306, 129] width 103 height 15
select select "thu"
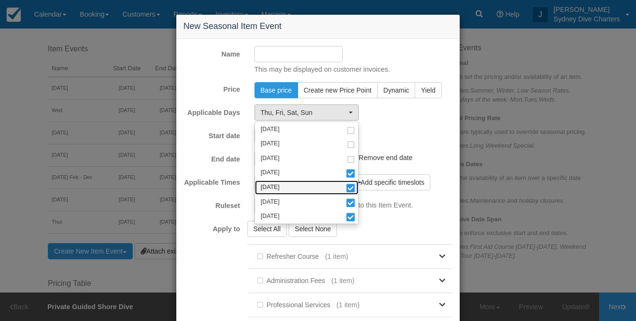
click at [351, 186] on span at bounding box center [351, 188] width 10 height 7
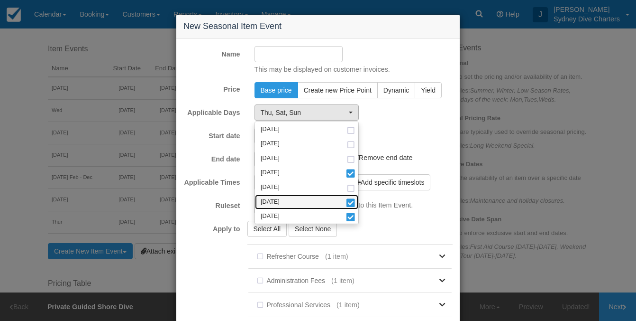
click at [353, 201] on span at bounding box center [351, 203] width 10 height 7
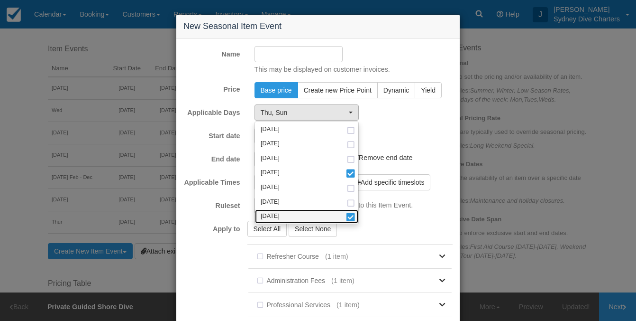
click at [351, 216] on span at bounding box center [351, 217] width 10 height 7
click at [294, 54] on input "Name" at bounding box center [299, 54] width 89 height 16
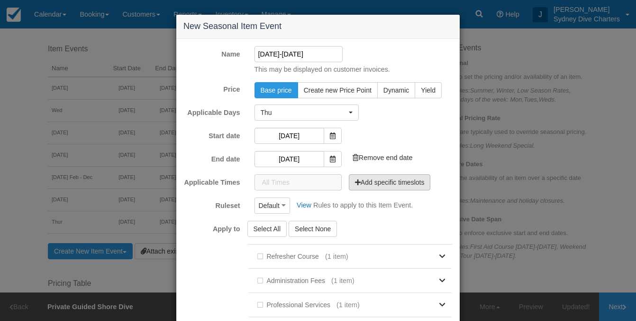
type input "Thur 30/4-24/12/26"
click at [369, 180] on button "Add specific timeslots" at bounding box center [390, 182] width 82 height 16
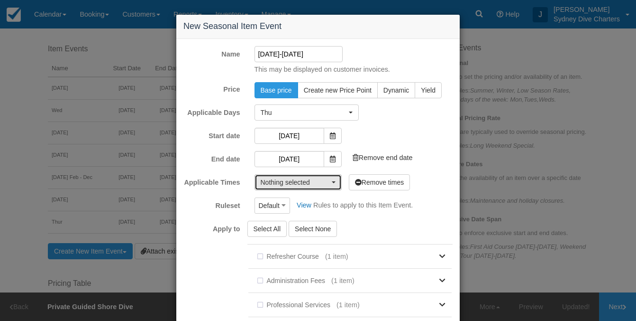
click at [334, 180] on button "Nothing selected" at bounding box center [298, 182] width 87 height 16
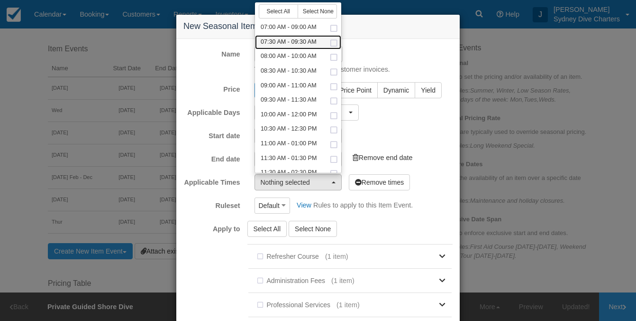
click at [334, 40] on span at bounding box center [334, 43] width 10 height 6
select select "450-120"
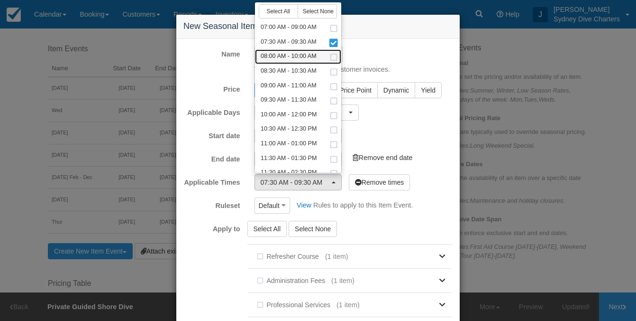
click at [335, 55] on span at bounding box center [334, 58] width 10 height 6
click at [335, 71] on span at bounding box center [334, 72] width 10 height 6
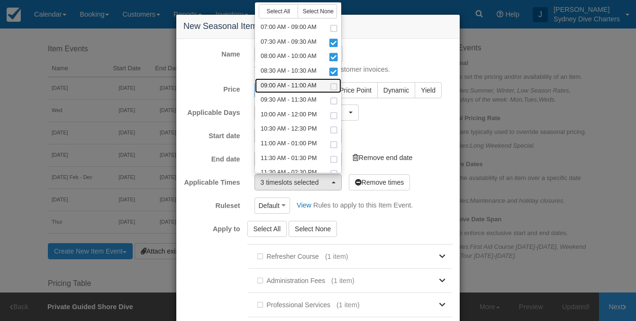
click at [335, 85] on span at bounding box center [334, 87] width 10 height 6
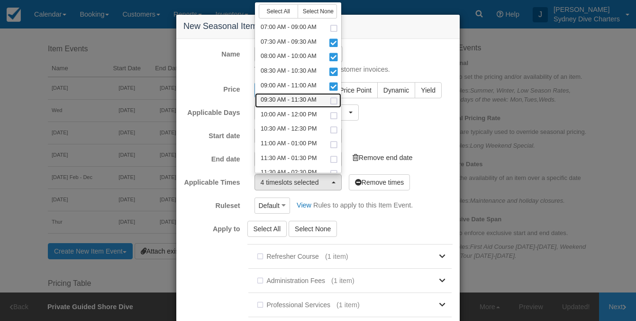
click at [335, 100] on span at bounding box center [334, 101] width 10 height 6
click at [335, 113] on span at bounding box center [334, 116] width 10 height 6
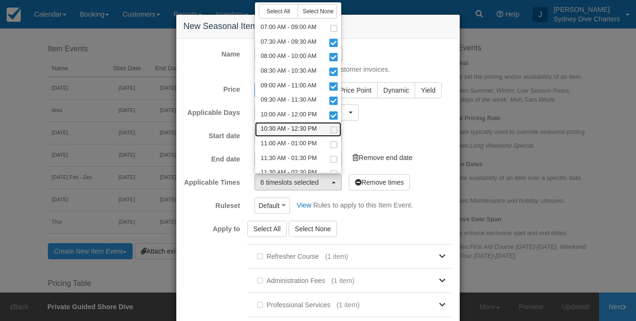
click at [335, 129] on span at bounding box center [334, 130] width 10 height 6
click at [335, 142] on span at bounding box center [334, 145] width 10 height 6
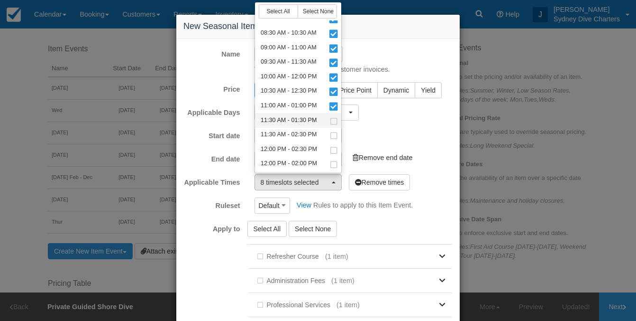
scroll to position [46, 0]
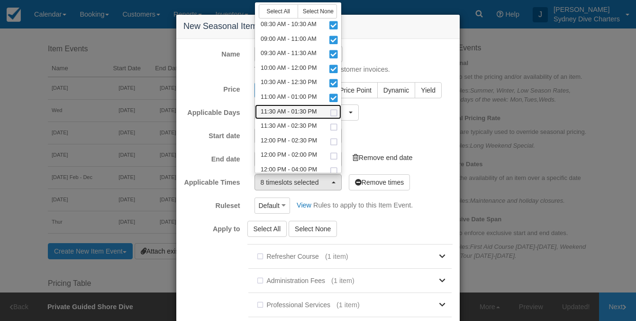
click at [330, 113] on span at bounding box center [334, 113] width 10 height 6
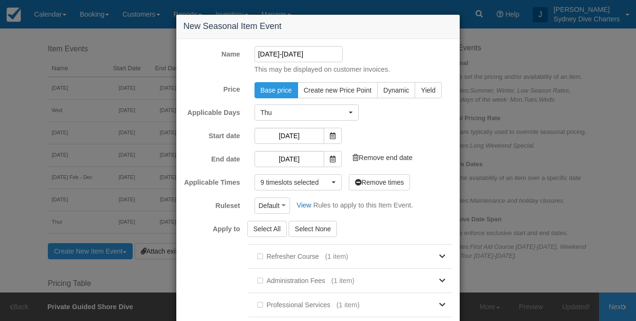
scroll to position [228, 0]
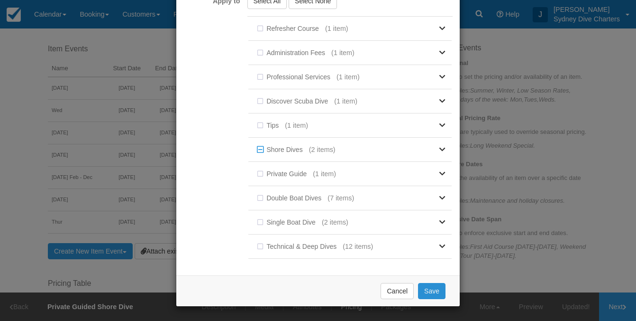
click at [426, 291] on button "Save" at bounding box center [431, 291] width 27 height 16
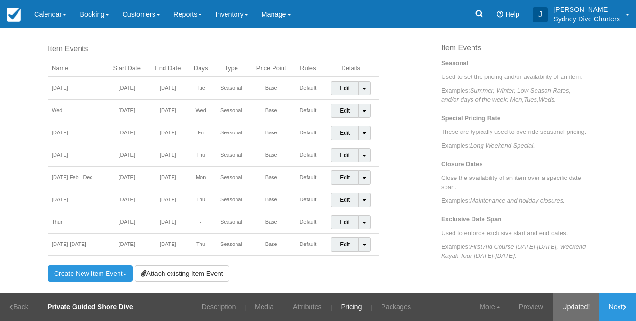
click at [568, 311] on link "Updated!" at bounding box center [576, 306] width 46 height 28
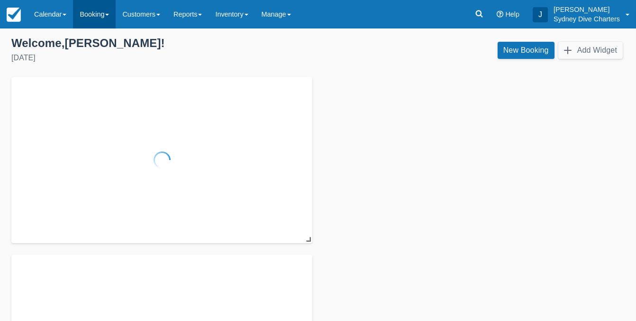
click at [96, 13] on link "Booking" at bounding box center [94, 14] width 43 height 28
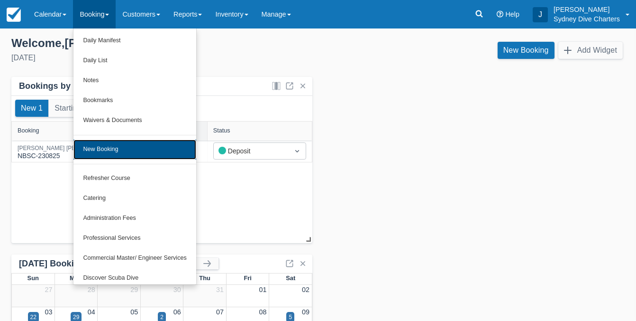
click at [118, 141] on link "New Booking" at bounding box center [134, 149] width 122 height 20
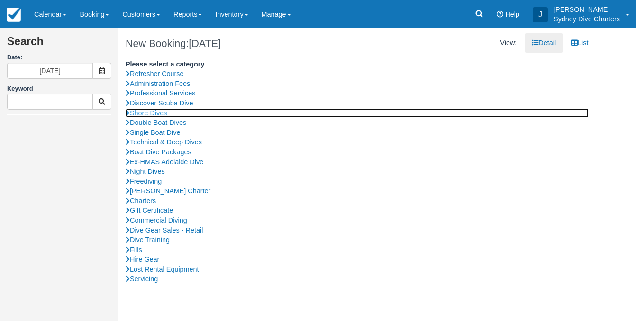
click at [166, 111] on link "Shore Dives" at bounding box center [357, 113] width 463 height 10
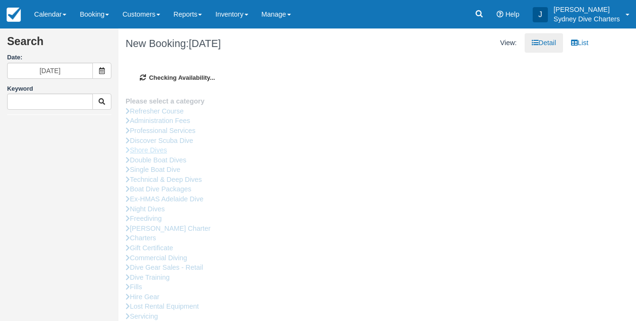
type input "[DATE]"
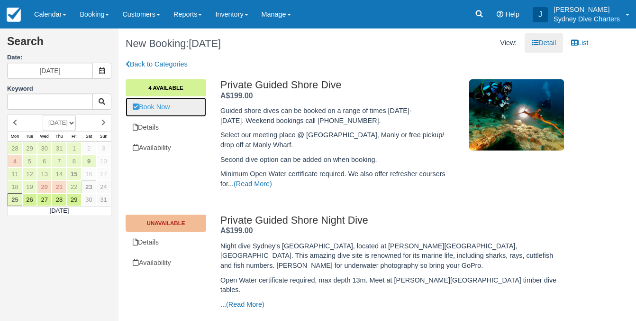
click at [163, 109] on link "Book Now" at bounding box center [166, 106] width 81 height 19
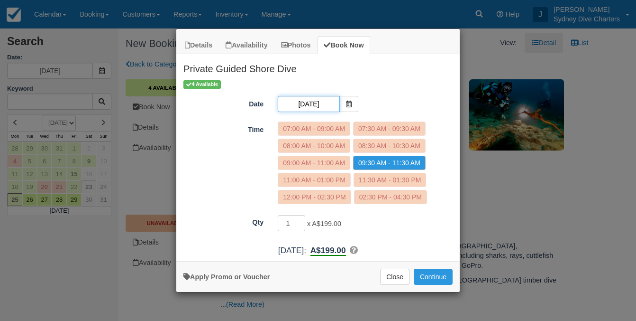
click at [320, 102] on input "[DATE]" at bounding box center [309, 104] width 62 height 16
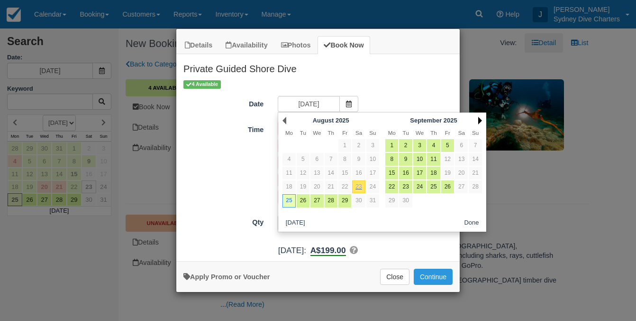
click at [482, 119] on link "Next" at bounding box center [480, 121] width 4 height 8
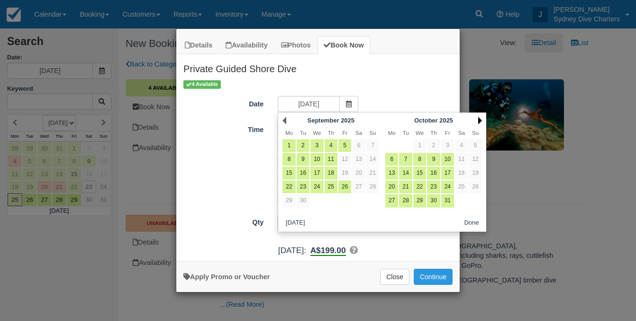
click at [481, 119] on link "Next" at bounding box center [480, 121] width 4 height 8
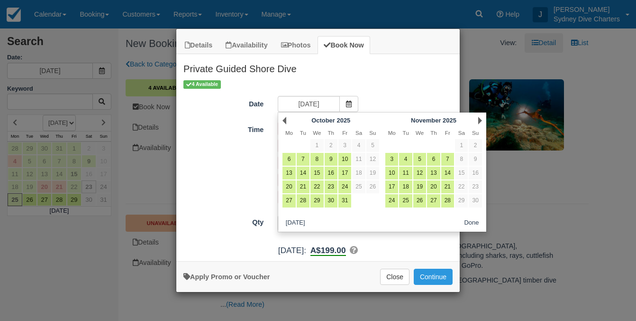
click at [481, 119] on link "Next" at bounding box center [480, 121] width 4 height 8
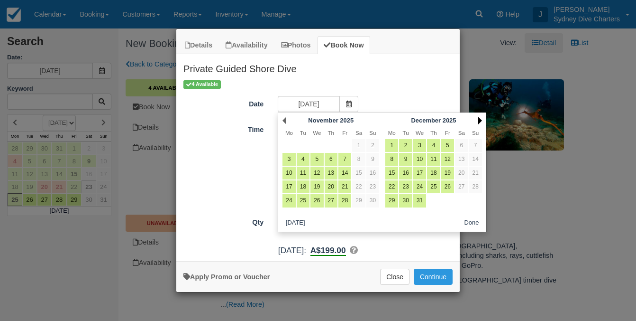
click at [480, 120] on link "Next" at bounding box center [480, 121] width 4 height 8
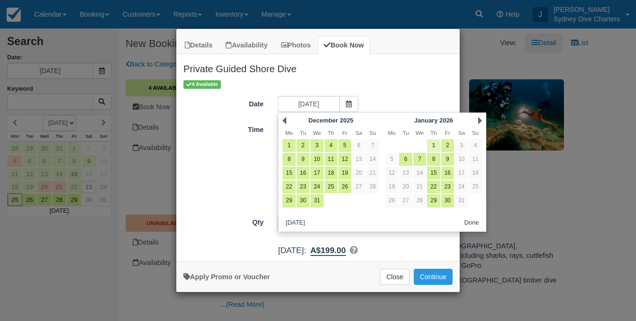
click at [434, 143] on link "1" at bounding box center [433, 145] width 13 height 13
type input "[DATE]"
radio input "false"
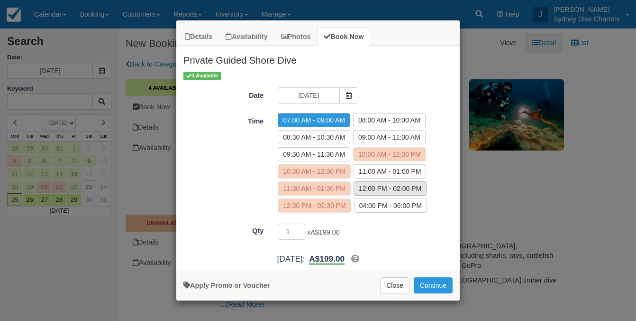
click at [386, 185] on label "12:00 PM - 02:00 PM" at bounding box center [390, 188] width 73 height 14
radio input "true"
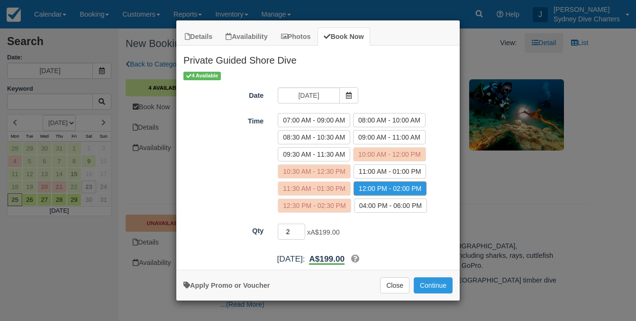
click at [300, 228] on input "2" at bounding box center [291, 231] width 27 height 16
click at [300, 228] on input "3" at bounding box center [291, 231] width 27 height 16
type input "4"
click at [300, 228] on input "4" at bounding box center [291, 231] width 27 height 16
click at [399, 282] on button "Close" at bounding box center [394, 285] width 29 height 16
